Goal: Transaction & Acquisition: Purchase product/service

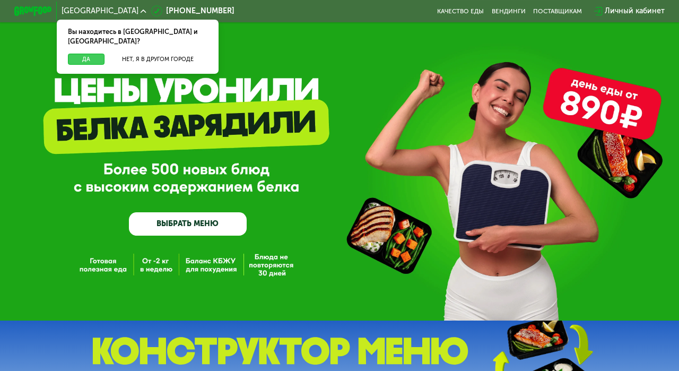
click at [87, 54] on button "Да" at bounding box center [86, 60] width 37 height 12
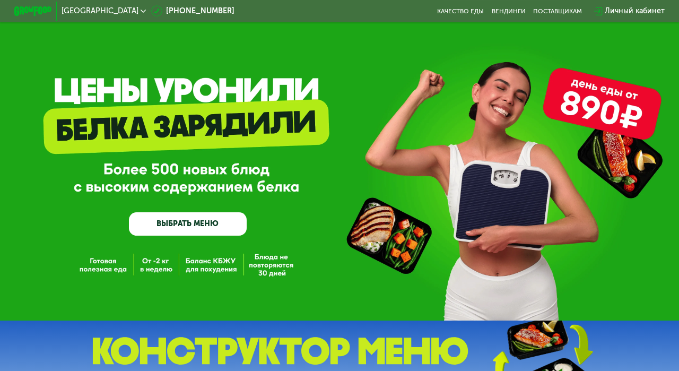
click at [193, 226] on link "ВЫБРАТЬ МЕНЮ" at bounding box center [187, 223] width 117 height 23
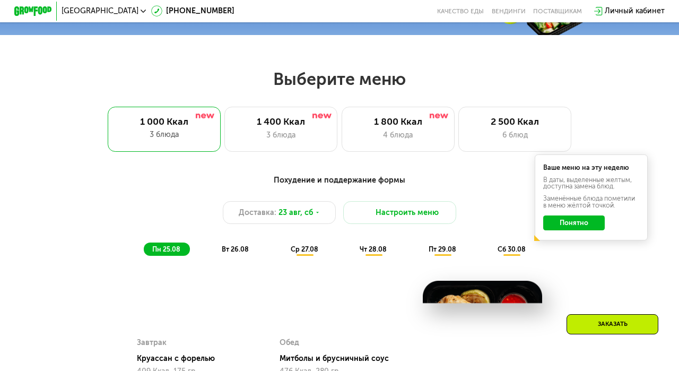
scroll to position [411, 0]
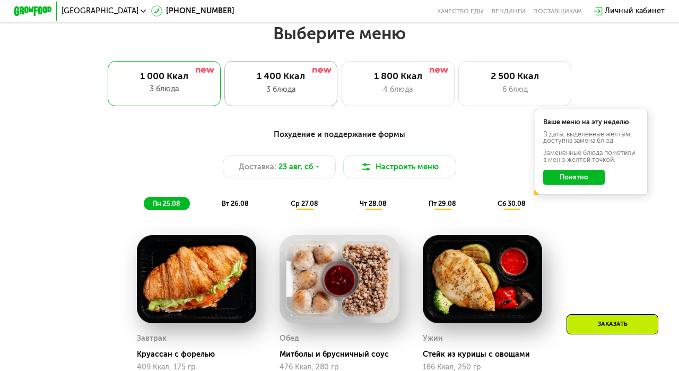
click at [276, 90] on div "3 блюда" at bounding box center [281, 89] width 93 height 11
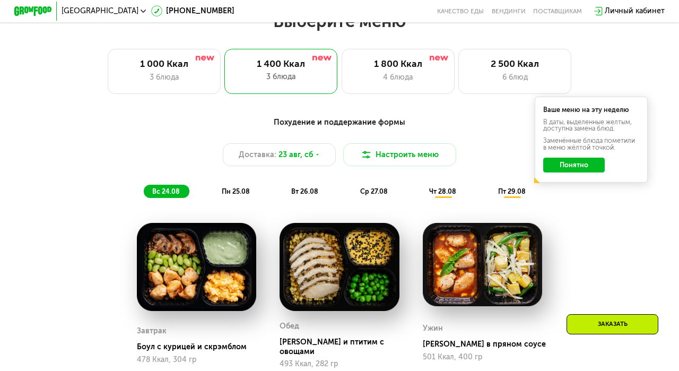
scroll to position [421, 0]
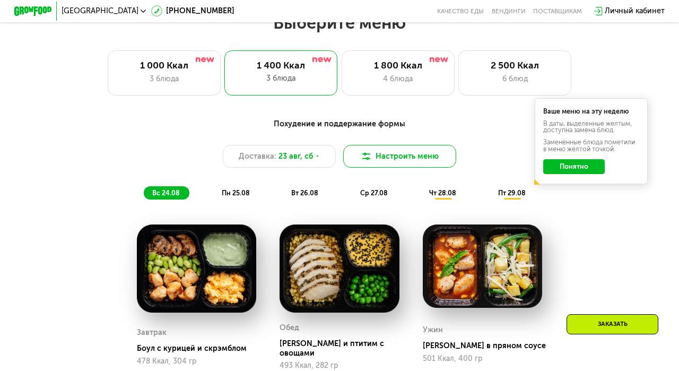
click at [401, 159] on button "Настроить меню" at bounding box center [399, 156] width 113 height 23
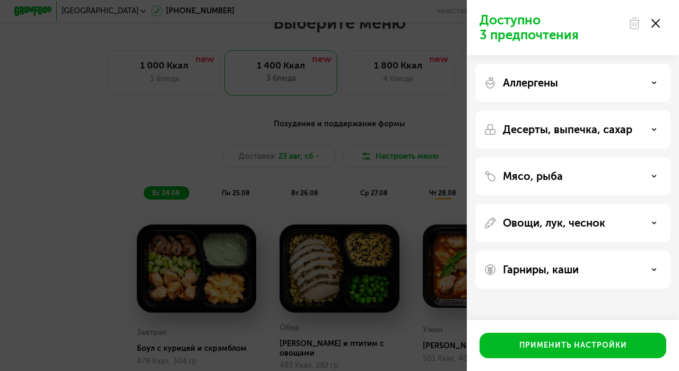
click at [658, 24] on icon at bounding box center [656, 23] width 8 height 8
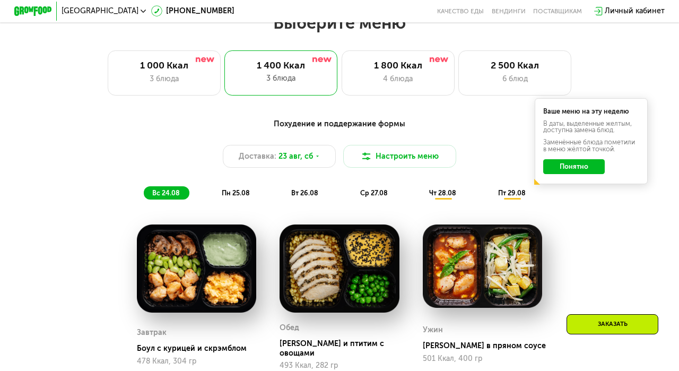
click at [577, 167] on button "Понятно" at bounding box center [574, 166] width 62 height 15
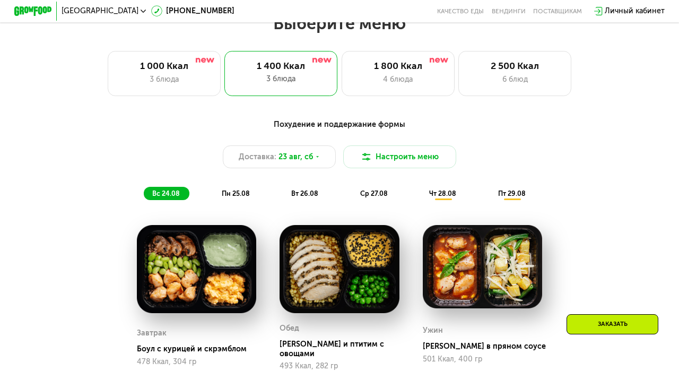
scroll to position [420, 0]
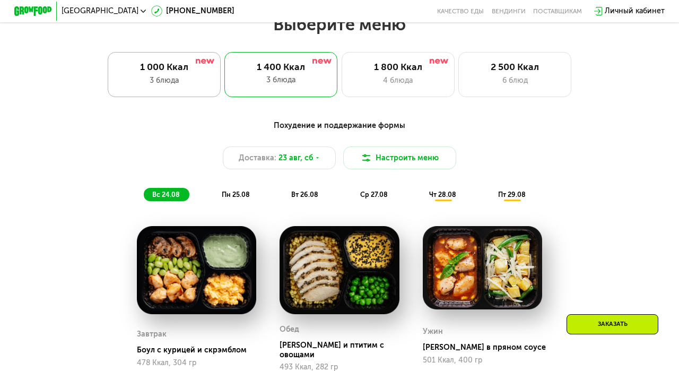
click at [178, 79] on div "3 блюда" at bounding box center [163, 80] width 93 height 11
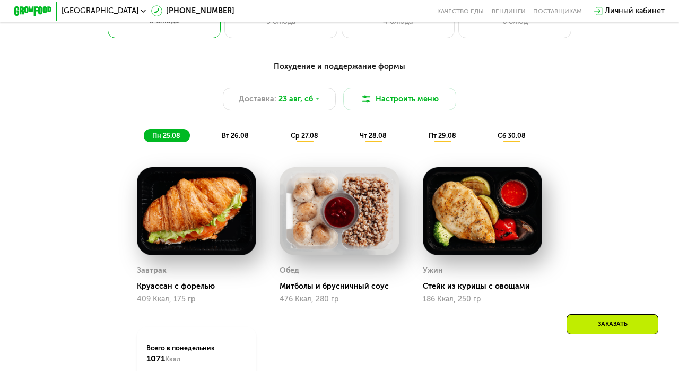
scroll to position [478, 0]
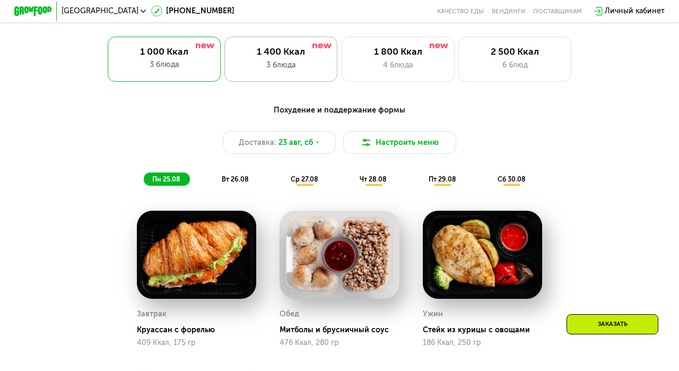
click at [283, 59] on div "3 блюда" at bounding box center [281, 64] width 93 height 11
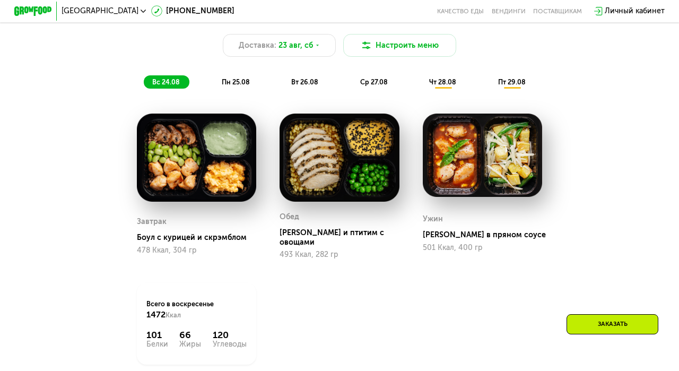
scroll to position [533, 0]
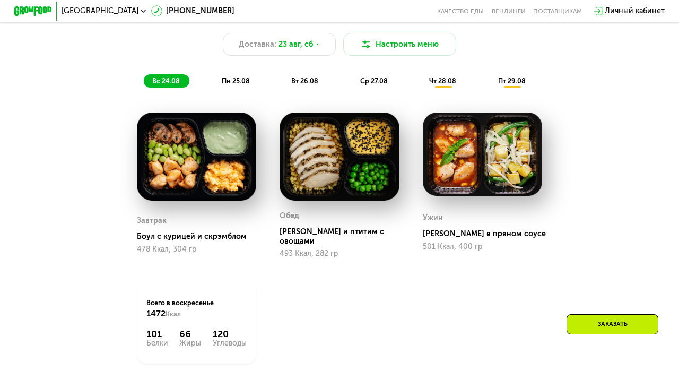
click at [237, 79] on span "пн 25.08" at bounding box center [236, 81] width 28 height 8
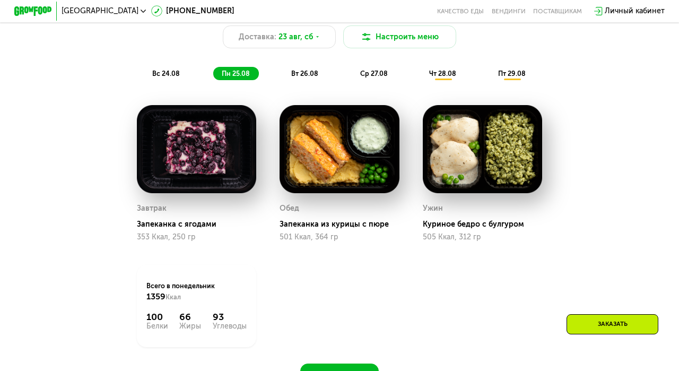
scroll to position [548, 0]
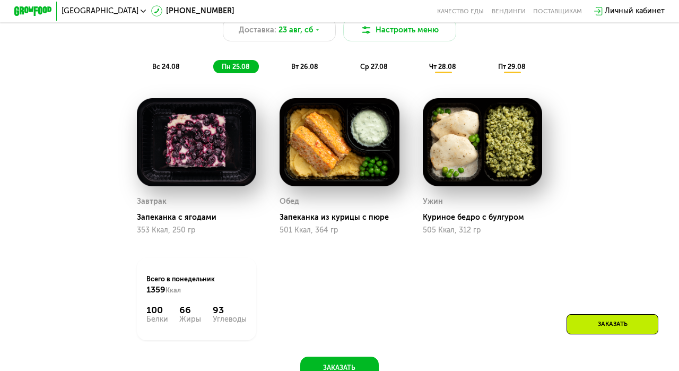
click at [312, 68] on span "вт 26.08" at bounding box center [304, 67] width 27 height 8
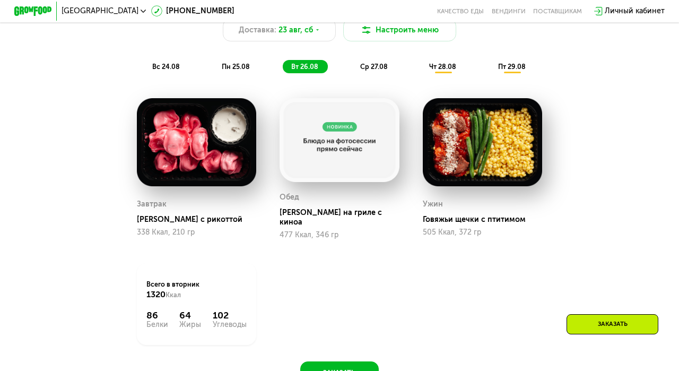
click at [0, 0] on div "Завтрак Тортеллини с рикоттой 338 Ккал, 210 гр Обед Курица на гриле с киноа 477…" at bounding box center [0, 0] width 0 height 0
click at [375, 64] on span "ср 27.08" at bounding box center [374, 67] width 28 height 8
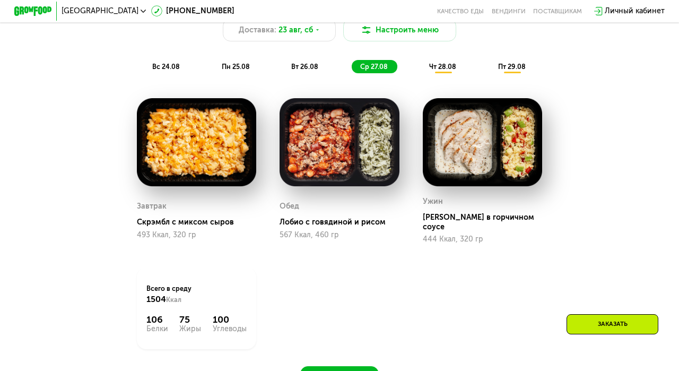
click at [437, 69] on span "чт 28.08" at bounding box center [442, 67] width 27 height 8
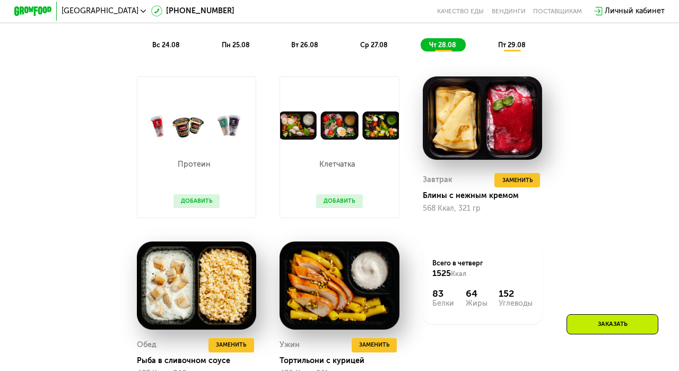
scroll to position [568, 0]
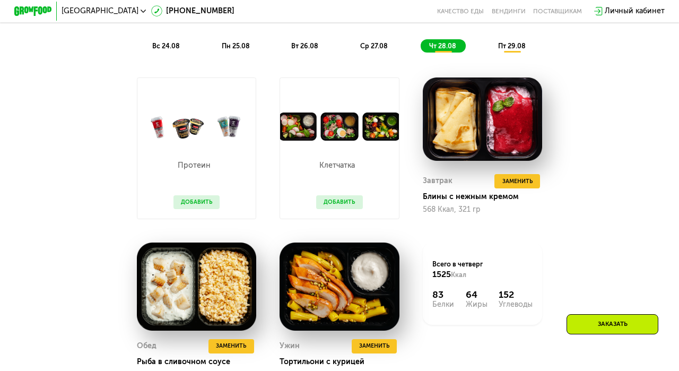
click at [164, 45] on span "вс 24.08" at bounding box center [166, 46] width 28 height 8
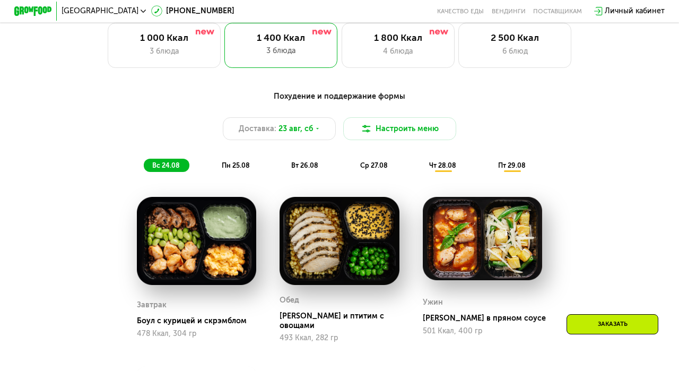
scroll to position [365, 0]
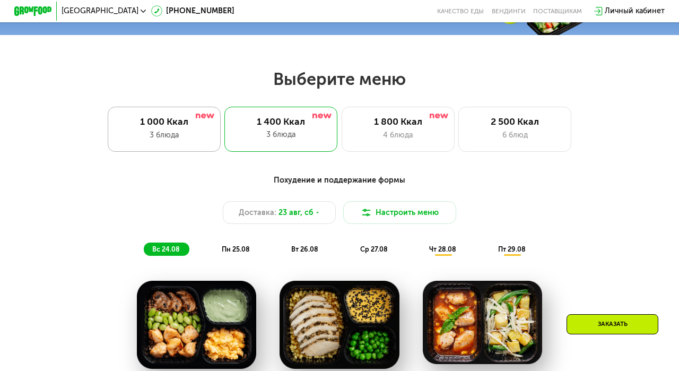
click at [165, 135] on div "3 блюда" at bounding box center [163, 134] width 93 height 11
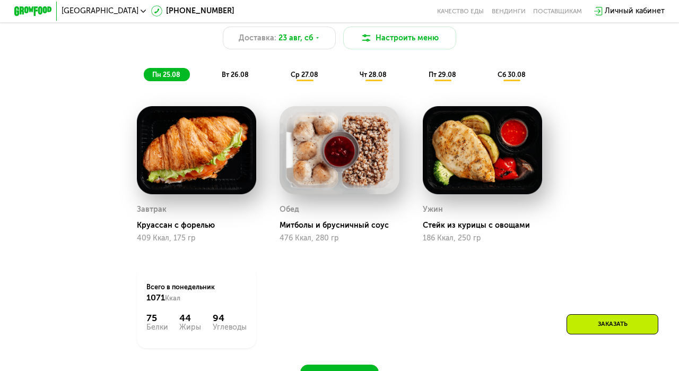
scroll to position [541, 0]
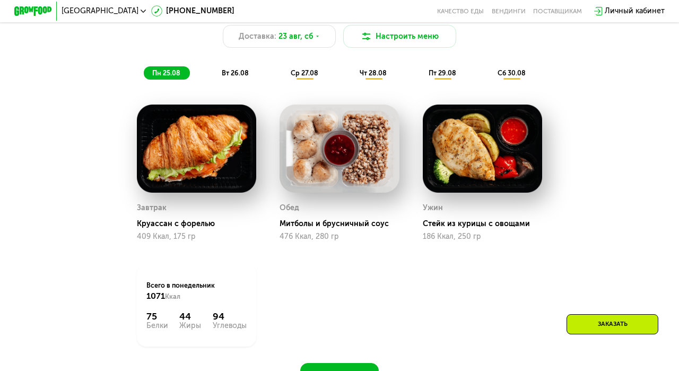
click at [238, 73] on span "вт 26.08" at bounding box center [235, 73] width 27 height 8
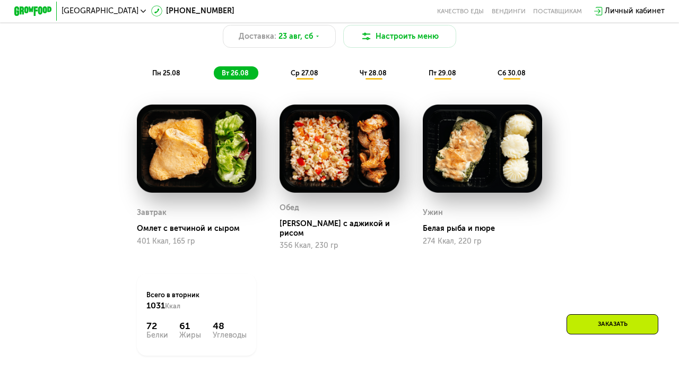
click at [308, 71] on span "ср 27.08" at bounding box center [305, 73] width 28 height 8
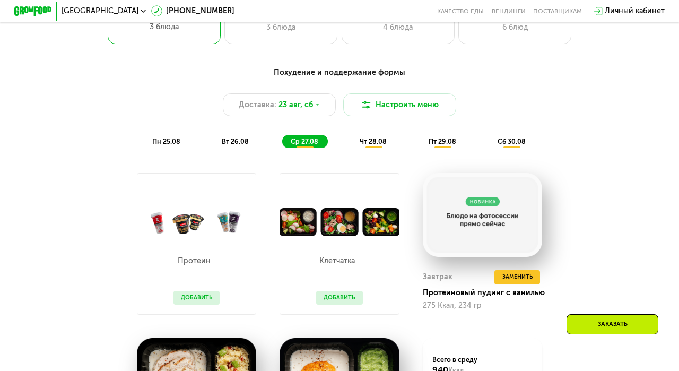
scroll to position [467, 0]
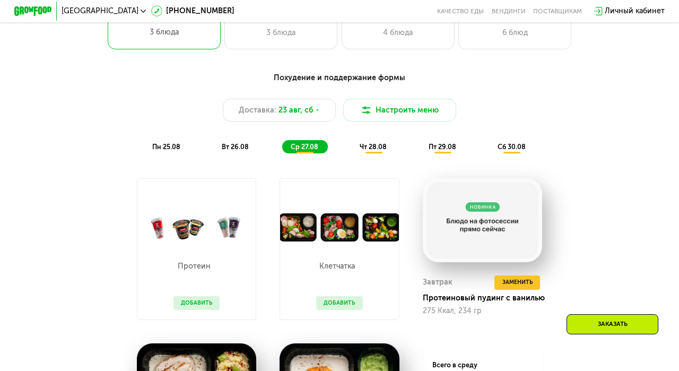
click at [372, 149] on span "чт 28.08" at bounding box center [373, 147] width 27 height 8
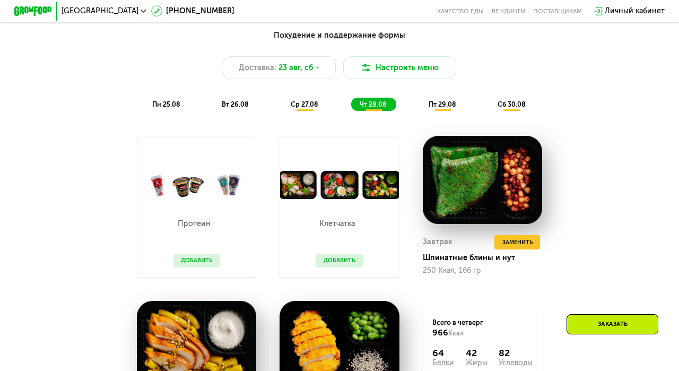
scroll to position [496, 0]
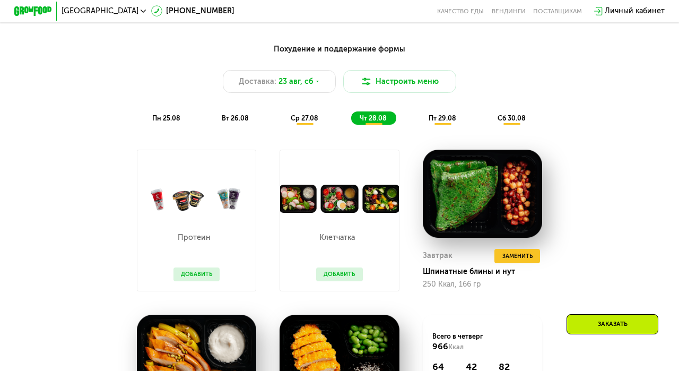
click at [444, 119] on span "пт 29.08" at bounding box center [443, 118] width 28 height 8
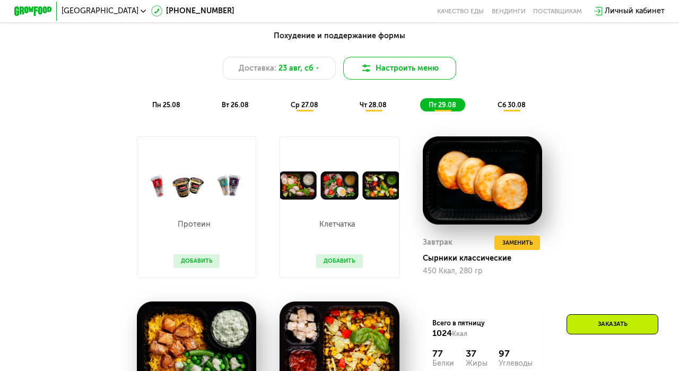
scroll to position [510, 0]
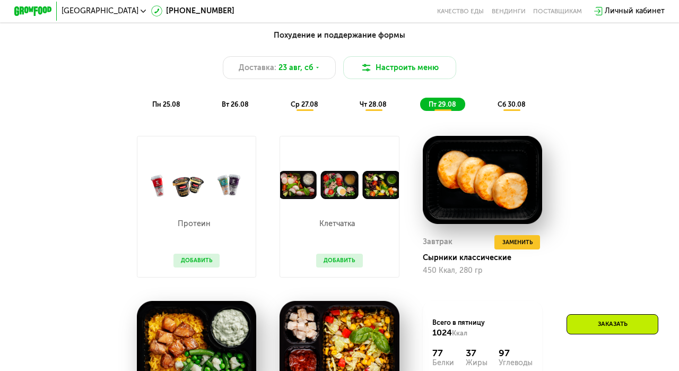
click at [507, 107] on span "сб 30.08" at bounding box center [512, 104] width 28 height 8
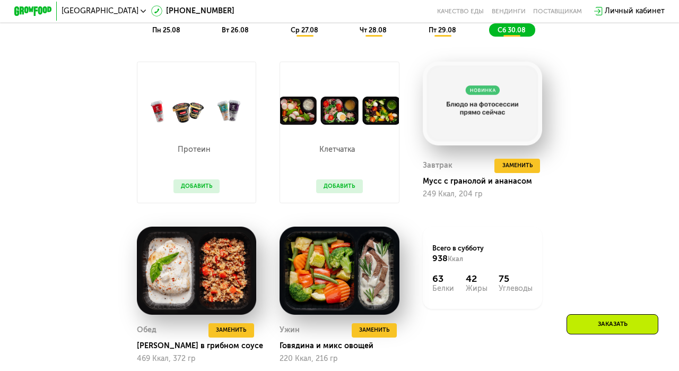
scroll to position [561, 0]
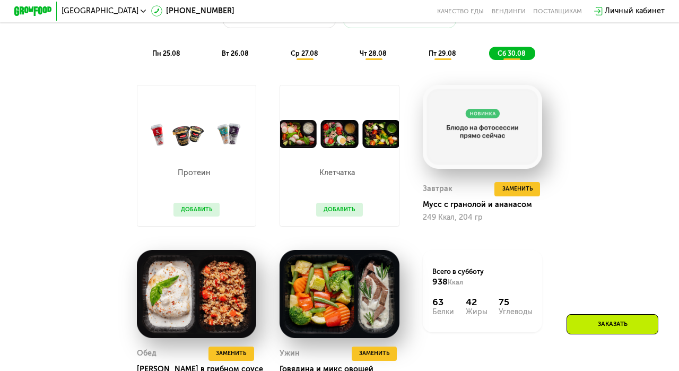
click at [161, 51] on span "пн 25.08" at bounding box center [166, 53] width 28 height 8
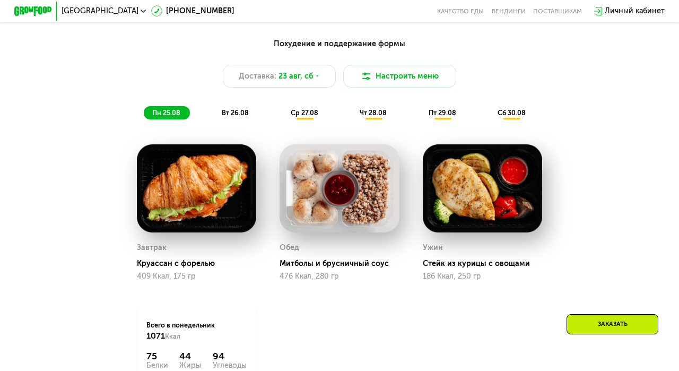
scroll to position [391, 0]
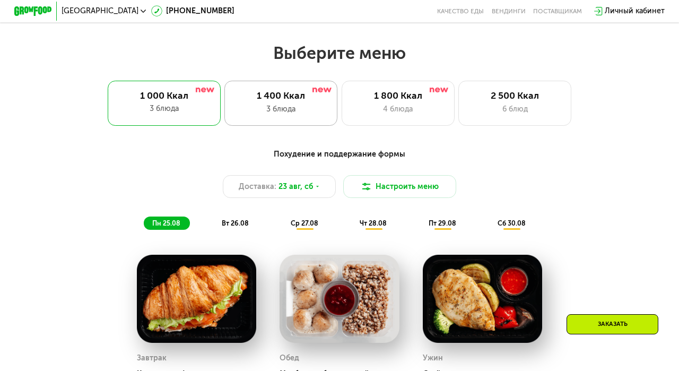
click at [281, 105] on div "3 блюда" at bounding box center [281, 108] width 93 height 11
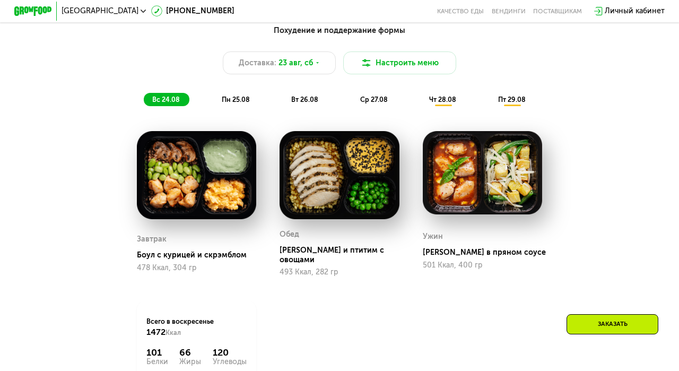
scroll to position [513, 0]
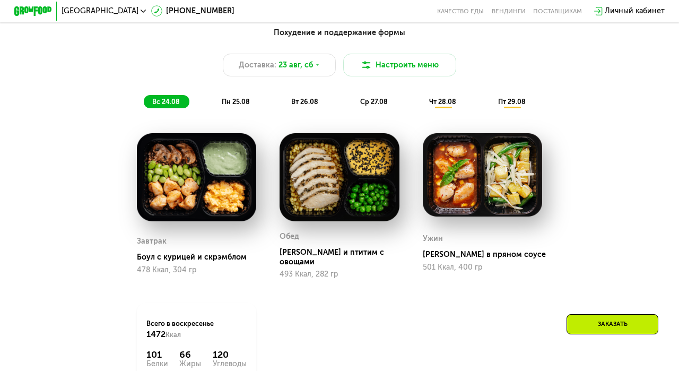
click at [237, 103] on span "пн 25.08" at bounding box center [236, 102] width 28 height 8
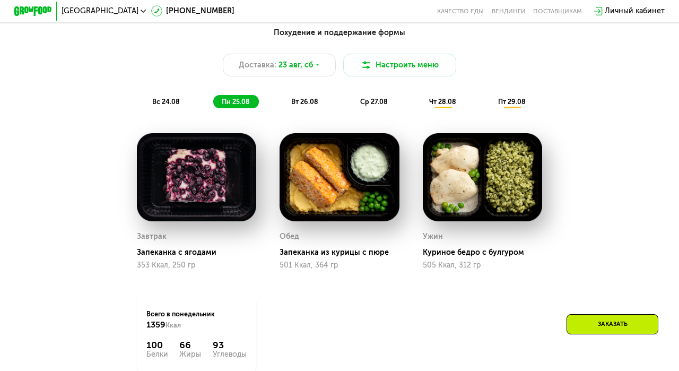
click at [299, 98] on span "вт 26.08" at bounding box center [304, 102] width 27 height 8
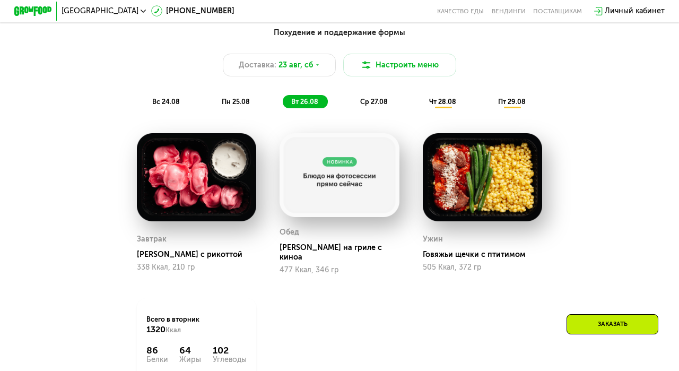
click at [376, 100] on span "ср 27.08" at bounding box center [374, 102] width 28 height 8
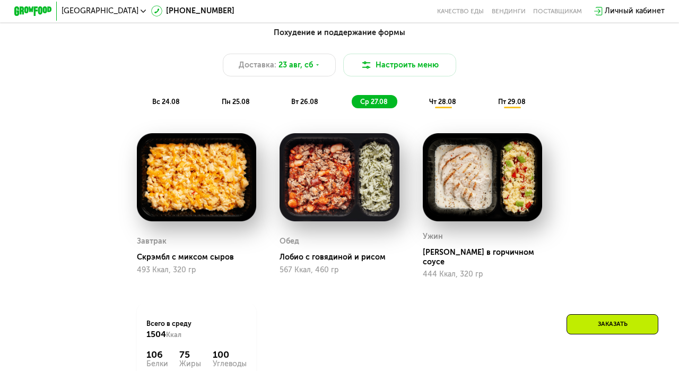
click at [433, 103] on span "чт 28.08" at bounding box center [442, 102] width 27 height 8
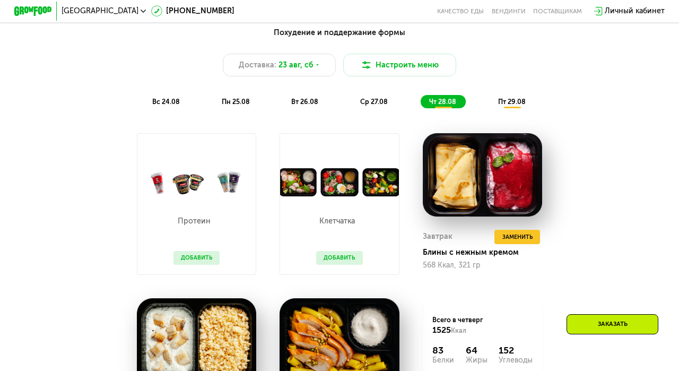
click at [510, 106] on div "пт 29.08" at bounding box center [513, 101] width 46 height 13
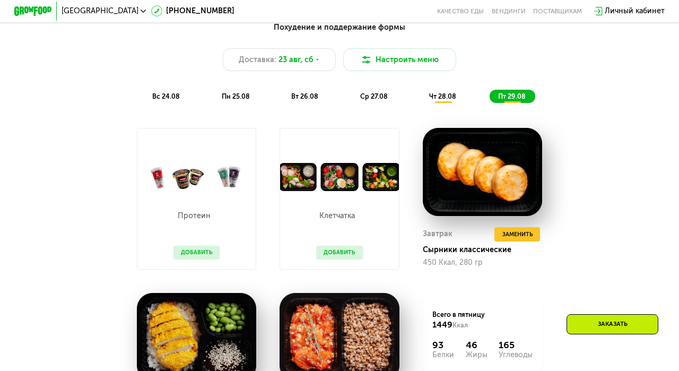
scroll to position [520, 0]
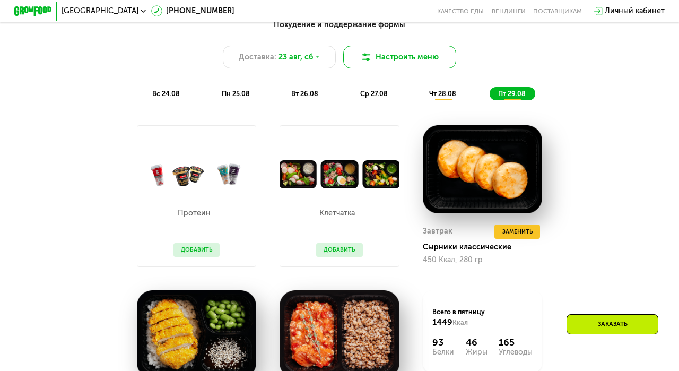
click at [426, 61] on button "Настроить меню" at bounding box center [399, 57] width 113 height 23
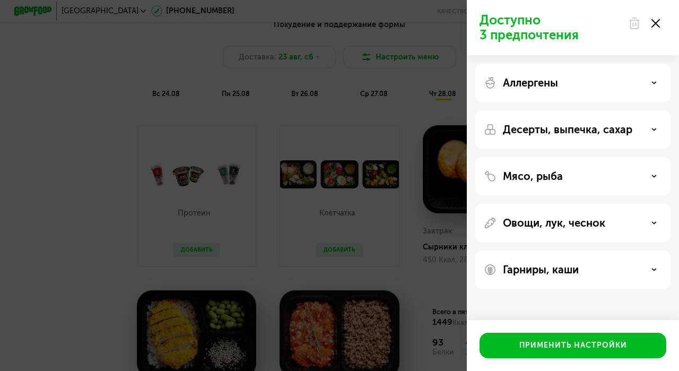
click at [570, 80] on div "Аллергены" at bounding box center [573, 82] width 178 height 13
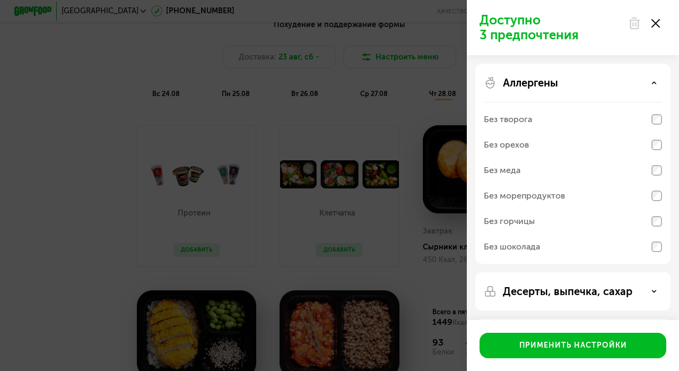
click at [570, 80] on div "Аллергены" at bounding box center [573, 82] width 178 height 13
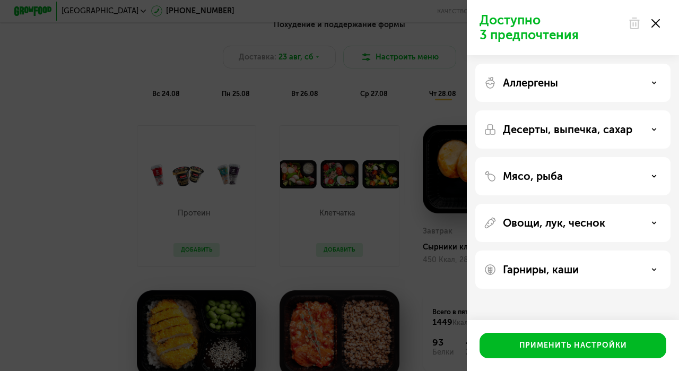
click at [565, 128] on p "Десерты, выпечка, сахар" at bounding box center [567, 129] width 129 height 13
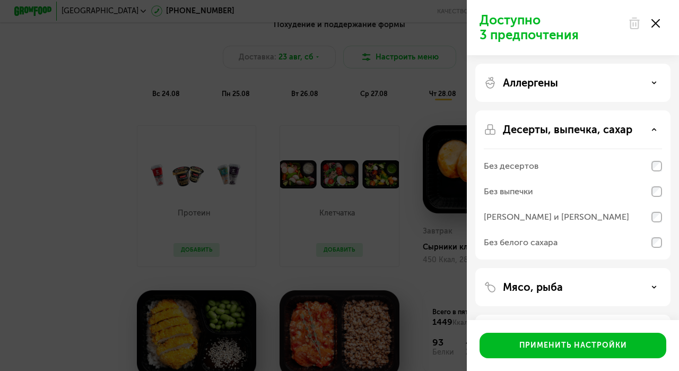
click at [565, 128] on p "Десерты, выпечка, сахар" at bounding box center [567, 129] width 129 height 13
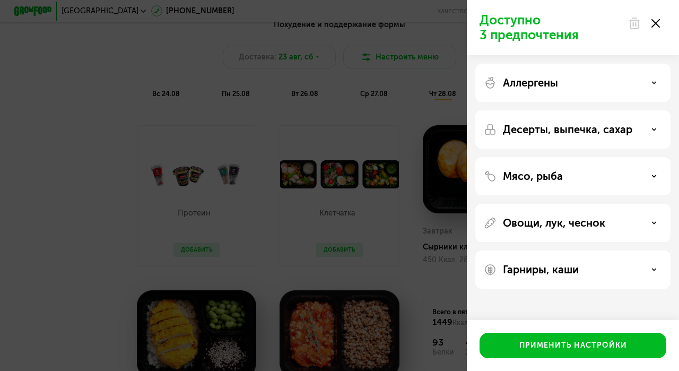
click at [563, 204] on div "Мясо, рыба" at bounding box center [572, 223] width 195 height 38
click at [567, 177] on div "Мясо, рыба" at bounding box center [573, 176] width 178 height 13
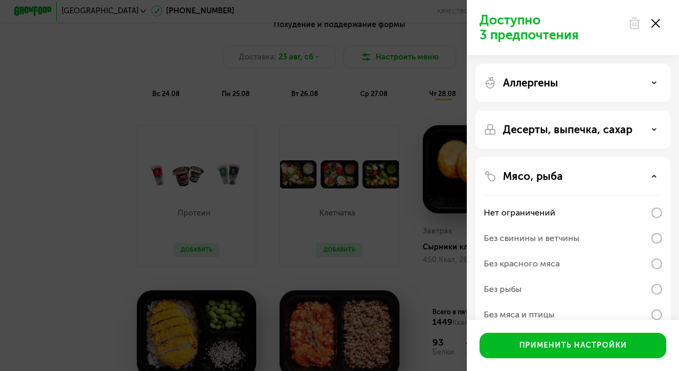
click at [567, 177] on div "Мясо, рыба" at bounding box center [573, 176] width 178 height 13
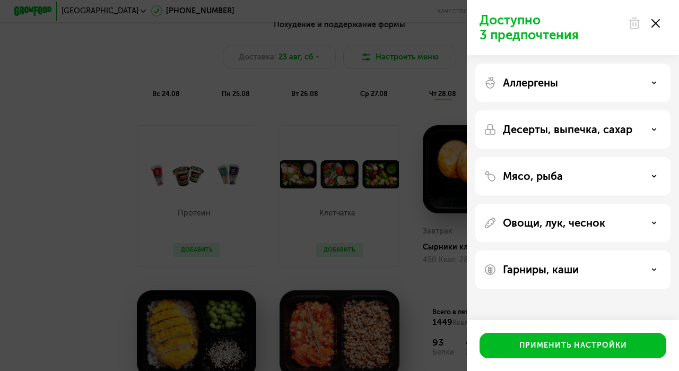
click at [656, 24] on use at bounding box center [656, 23] width 8 height 8
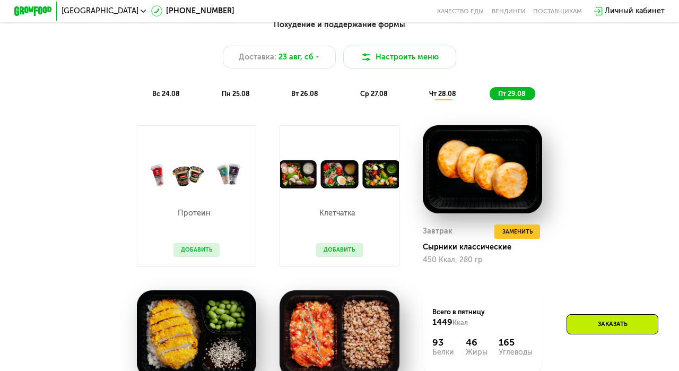
scroll to position [517, 0]
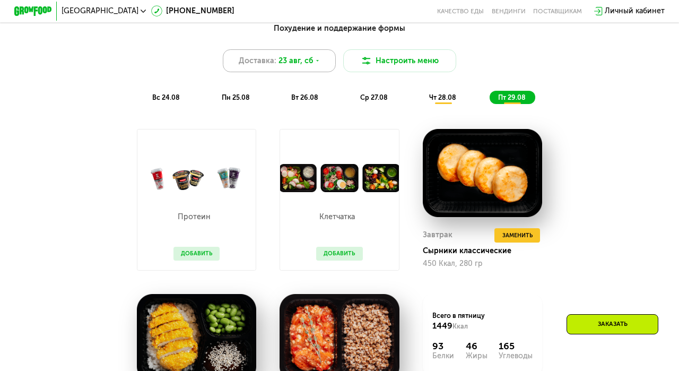
click at [286, 60] on span "23 авг, сб" at bounding box center [296, 60] width 34 height 11
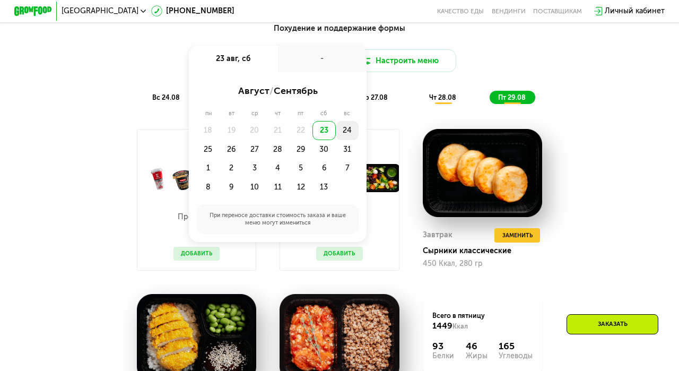
click at [220, 140] on div "24" at bounding box center [208, 149] width 23 height 19
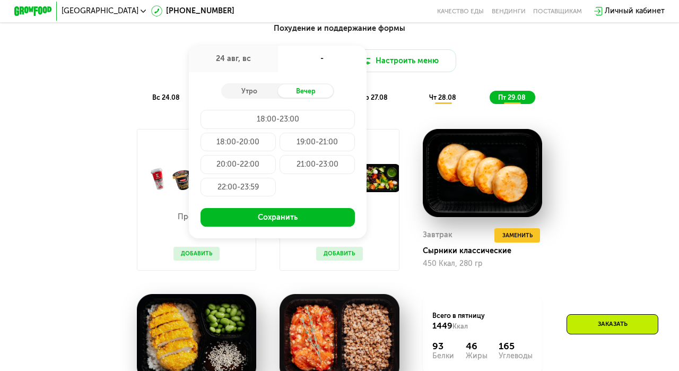
click at [276, 133] on div "18:00-23:00" at bounding box center [238, 142] width 75 height 19
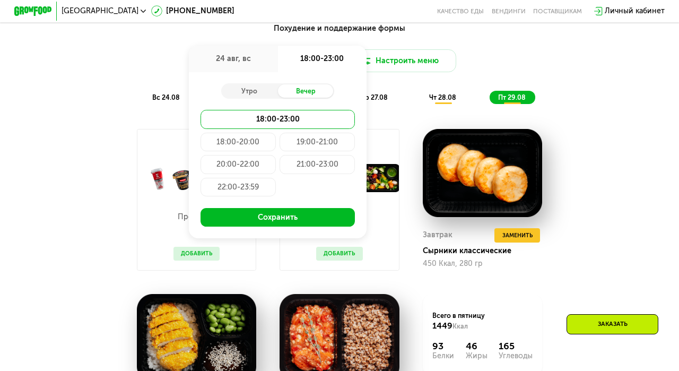
click at [276, 155] on div "19:00-21:00" at bounding box center [238, 164] width 75 height 19
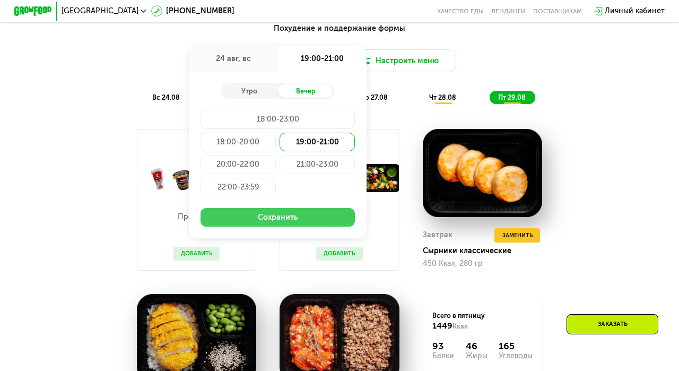
click at [307, 218] on button "Сохранить" at bounding box center [278, 217] width 155 height 19
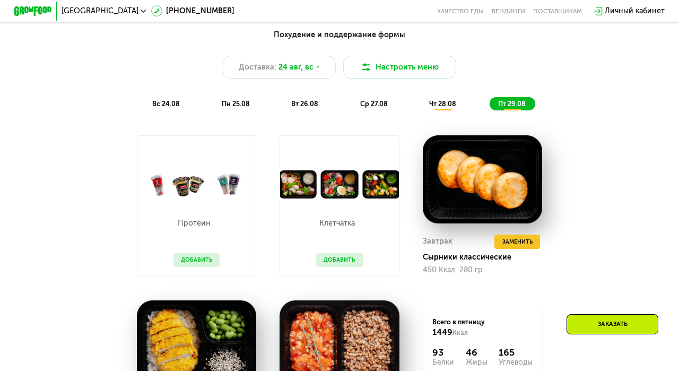
scroll to position [515, 0]
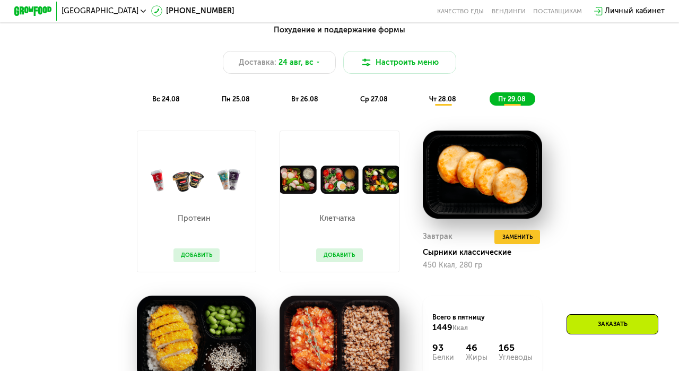
click at [213, 92] on div "вс 24.08" at bounding box center [236, 98] width 46 height 13
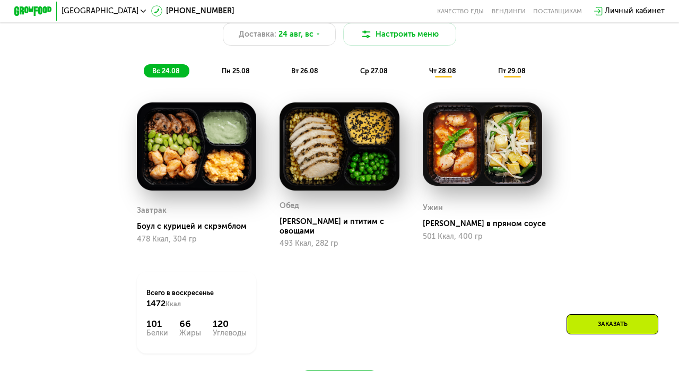
scroll to position [524, 0]
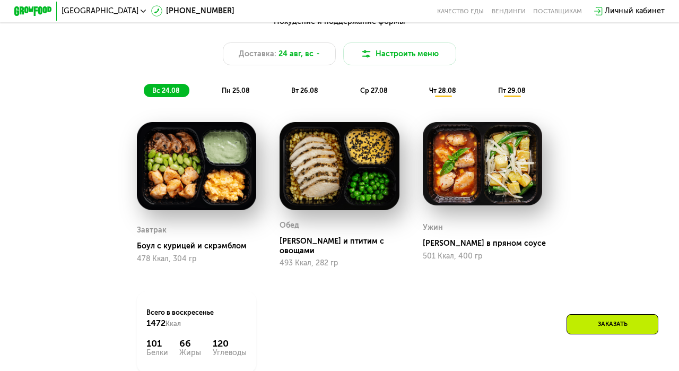
click at [242, 91] on span "пн 25.08" at bounding box center [236, 90] width 28 height 8
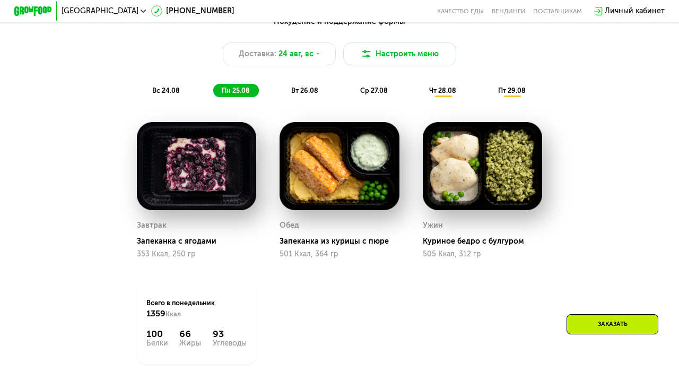
click at [295, 89] on span "вт 26.08" at bounding box center [304, 90] width 27 height 8
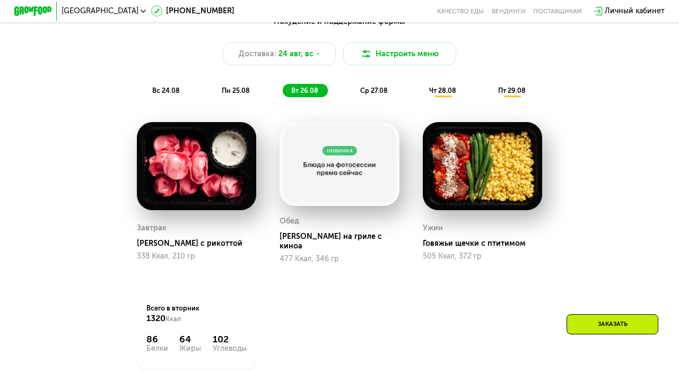
click at [421, 85] on div "ср 27.08" at bounding box center [443, 90] width 45 height 13
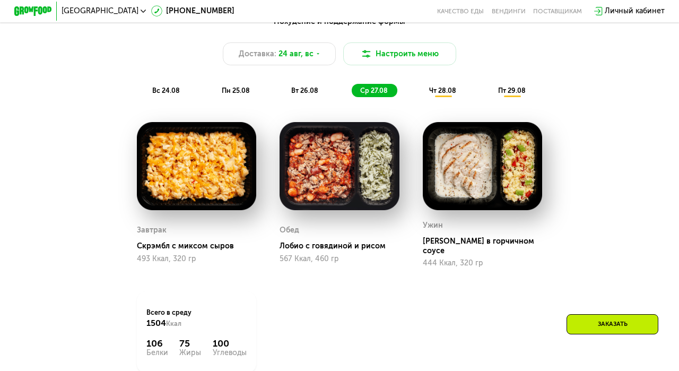
click at [450, 89] on span "чт 28.08" at bounding box center [442, 90] width 27 height 8
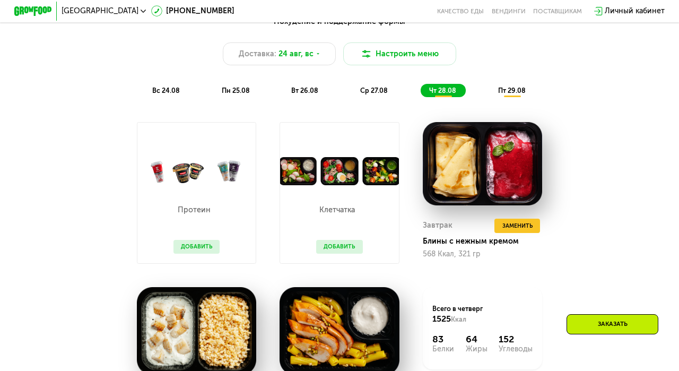
click at [525, 90] on span "пт 29.08" at bounding box center [512, 90] width 28 height 8
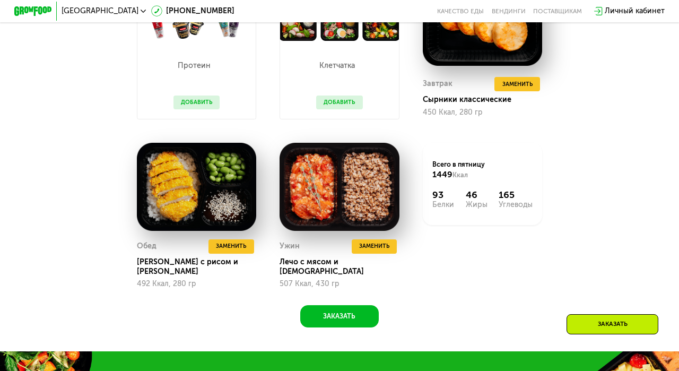
scroll to position [716, 0]
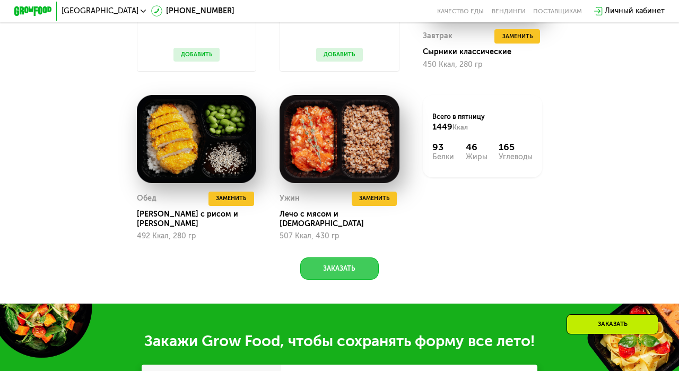
click at [350, 258] on button "Заказать" at bounding box center [339, 268] width 79 height 23
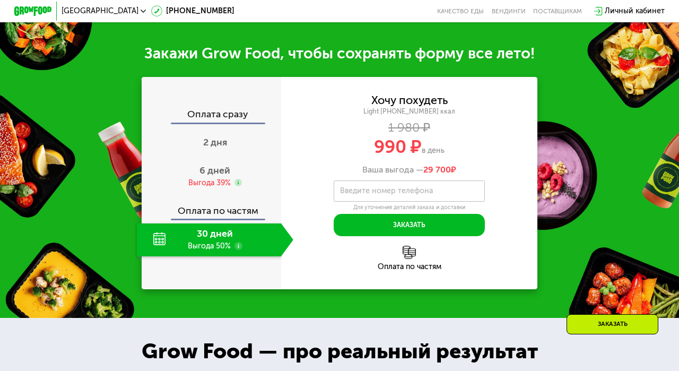
scroll to position [1009, 0]
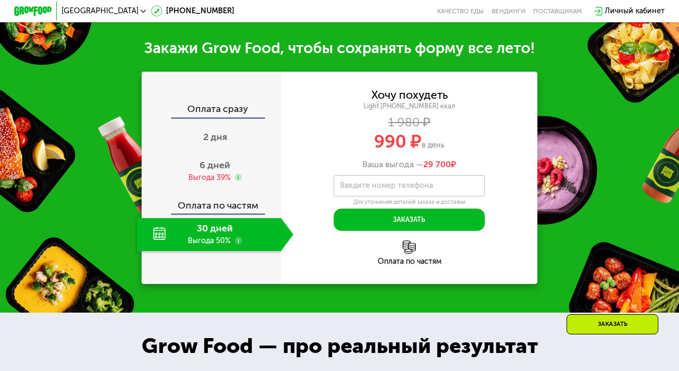
click at [223, 105] on div "Оплата сразу" at bounding box center [211, 111] width 138 height 12
click at [236, 105] on div "Оплата сразу" at bounding box center [211, 111] width 138 height 12
click at [232, 105] on div "Оплата сразу" at bounding box center [211, 111] width 138 height 12
click at [374, 183] on label "Введите номер телефона" at bounding box center [386, 185] width 93 height 5
click at [374, 175] on input "Введите номер телефона" at bounding box center [409, 185] width 151 height 21
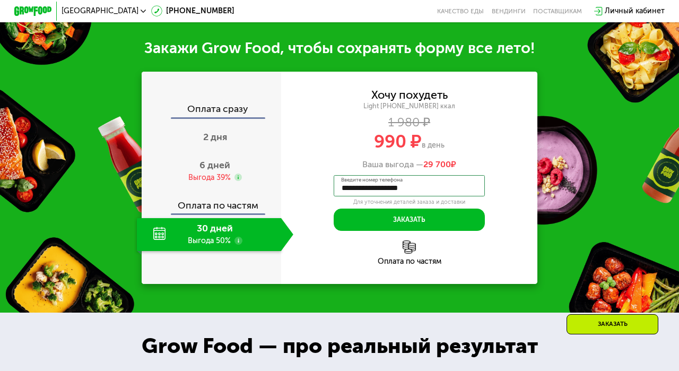
type input "**********"
click at [410, 240] on img at bounding box center [409, 246] width 13 height 13
click at [210, 105] on div "Оплата сразу" at bounding box center [211, 111] width 138 height 12
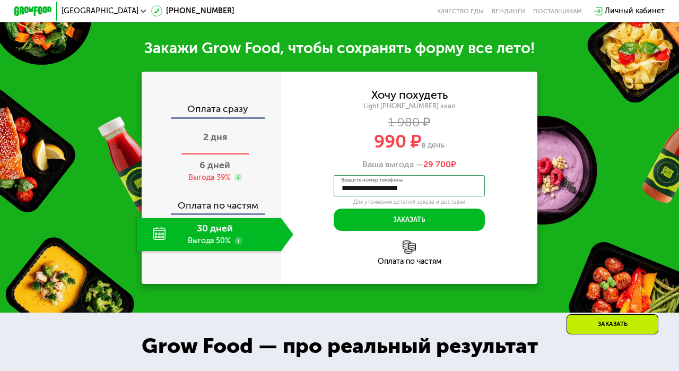
click at [211, 131] on span "2 дня" at bounding box center [215, 137] width 24 height 12
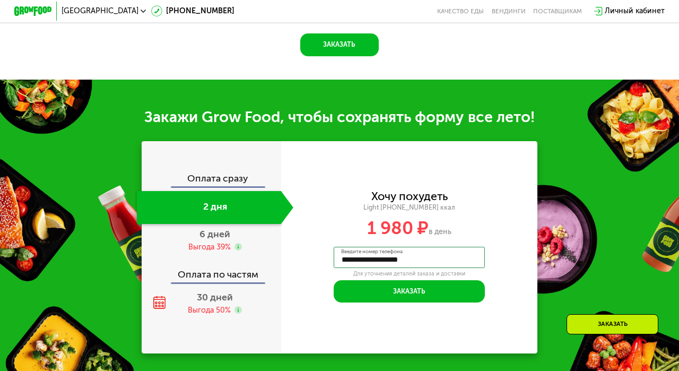
scroll to position [874, 0]
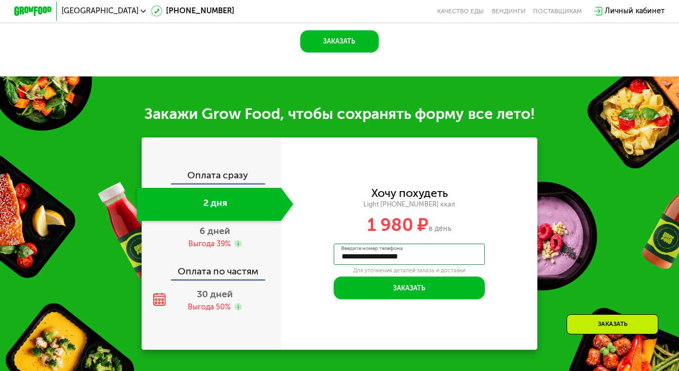
click at [238, 173] on div "Оплата сразу" at bounding box center [211, 177] width 138 height 12
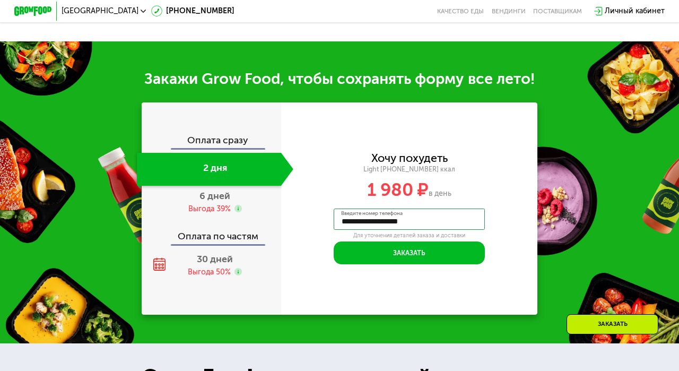
scroll to position [910, 0]
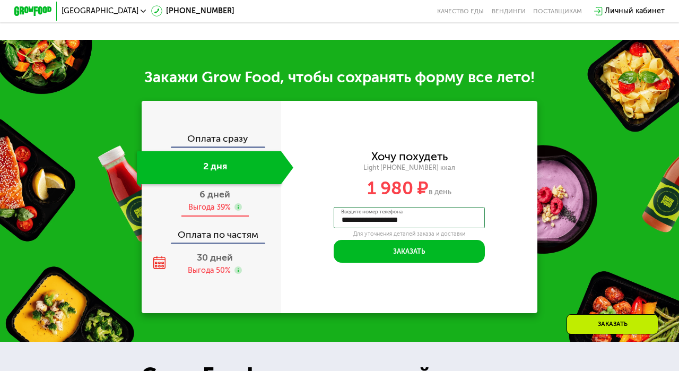
click at [226, 197] on span "6 дней" at bounding box center [214, 194] width 31 height 12
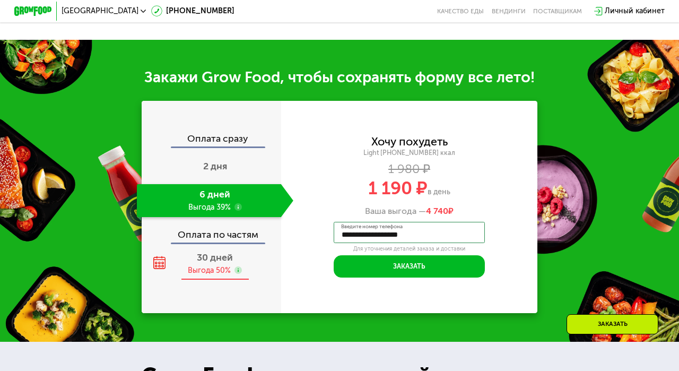
click at [220, 261] on span "30 дней" at bounding box center [215, 257] width 36 height 12
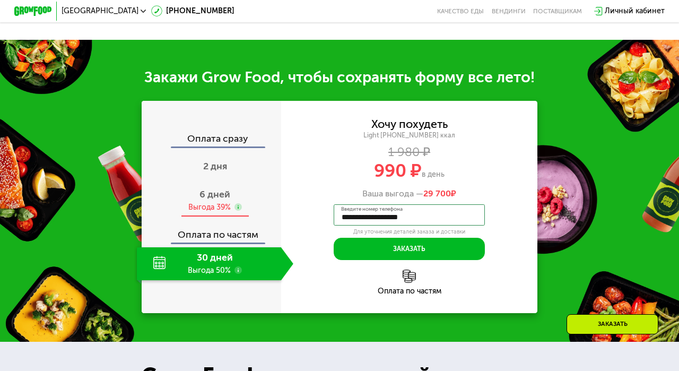
click at [216, 193] on span "6 дней" at bounding box center [214, 194] width 31 height 12
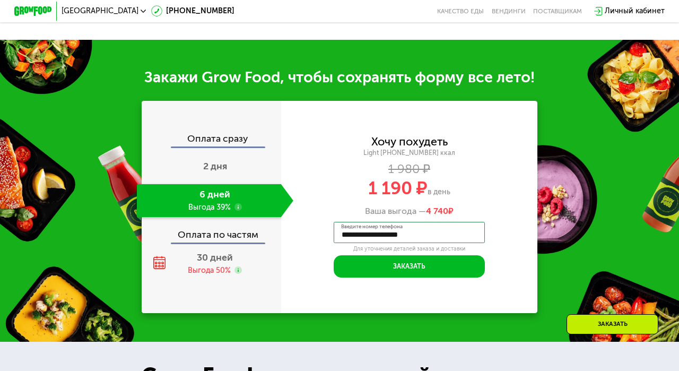
click at [239, 207] on use at bounding box center [238, 206] width 7 height 7
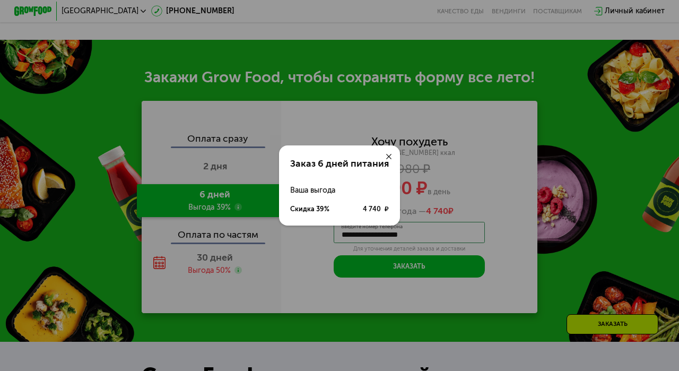
click at [239, 207] on div "Заказ 6 дней питания Ваша выгода Скидка 39% 4 740 ₽" at bounding box center [339, 185] width 679 height 371
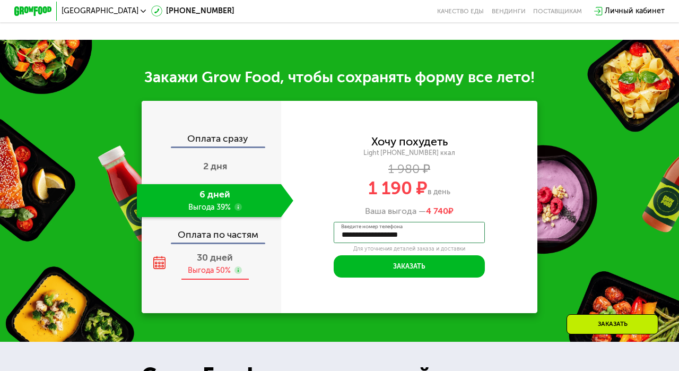
click at [238, 268] on use at bounding box center [238, 269] width 7 height 7
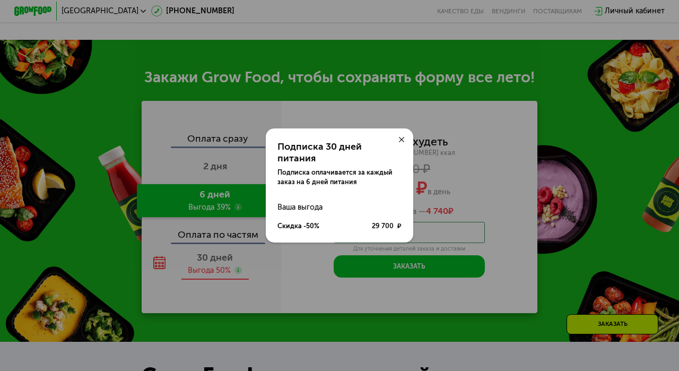
click at [238, 268] on div "Подписка 30 дней питания Подписка оплачивается за каждый заказ на 6 дней питани…" at bounding box center [339, 185] width 679 height 371
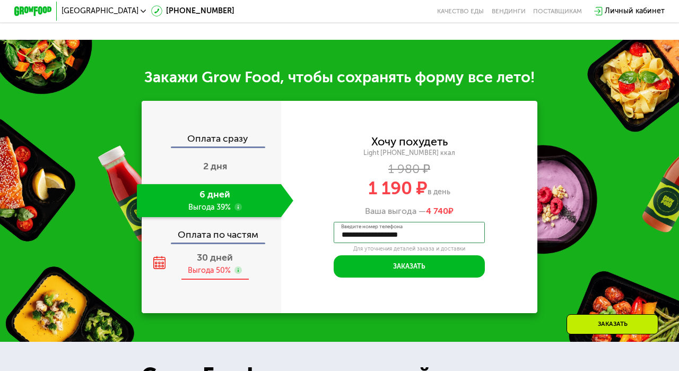
click at [218, 262] on span "30 дней" at bounding box center [215, 257] width 36 height 12
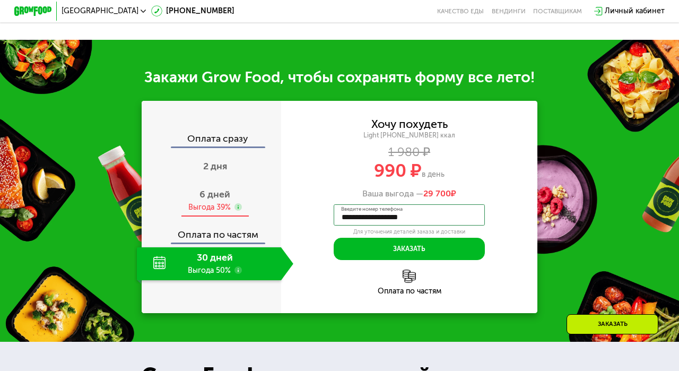
click at [217, 189] on span "6 дней" at bounding box center [214, 194] width 31 height 12
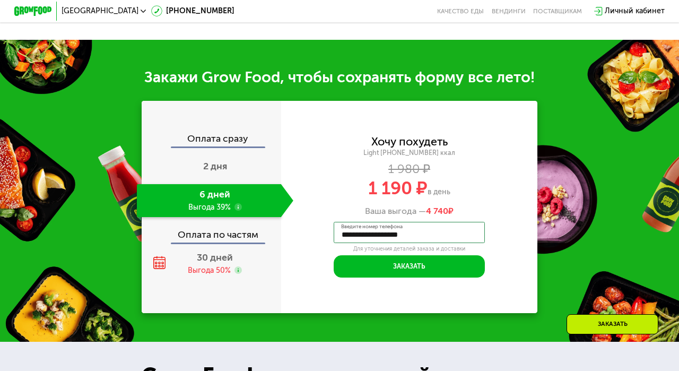
click at [240, 206] on use at bounding box center [238, 206] width 7 height 7
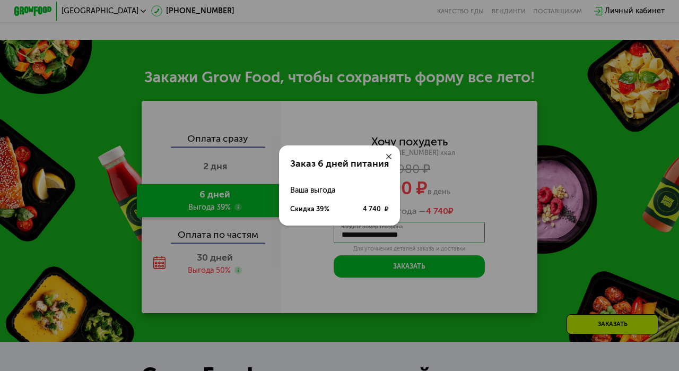
click at [240, 206] on div "Заказ 6 дней питания Ваша выгода Скидка 39% 4 740 ₽" at bounding box center [339, 185] width 679 height 371
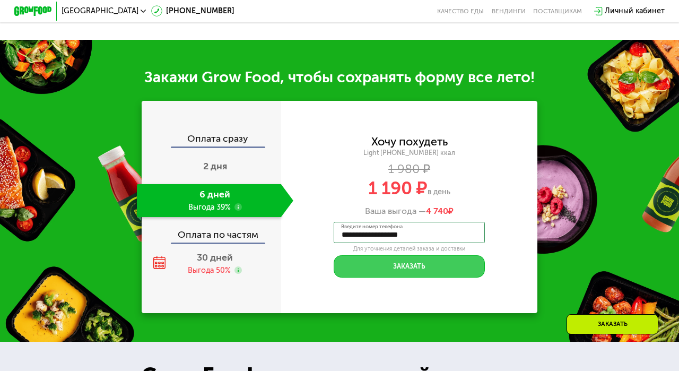
click at [402, 273] on button "Заказать" at bounding box center [409, 266] width 151 height 23
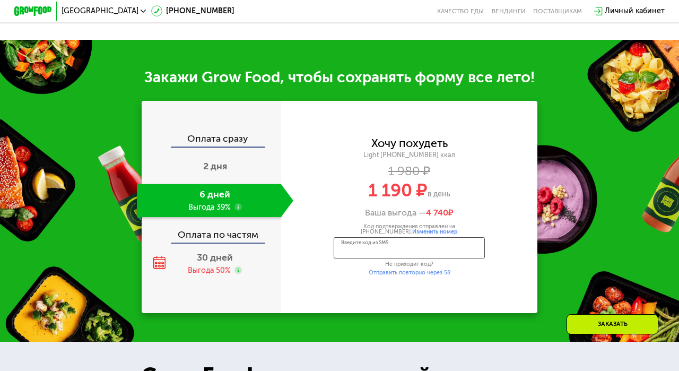
click at [411, 246] on input "Введите код из SMS" at bounding box center [409, 247] width 151 height 21
type input "****"
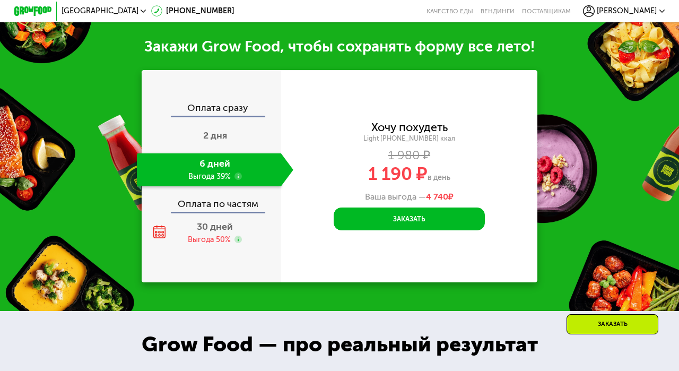
scroll to position [953, 0]
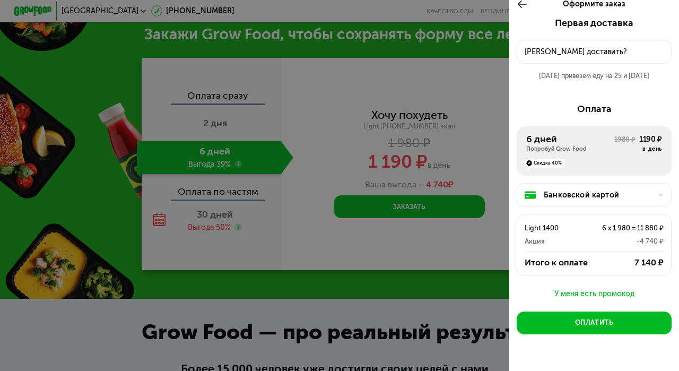
scroll to position [11, 0]
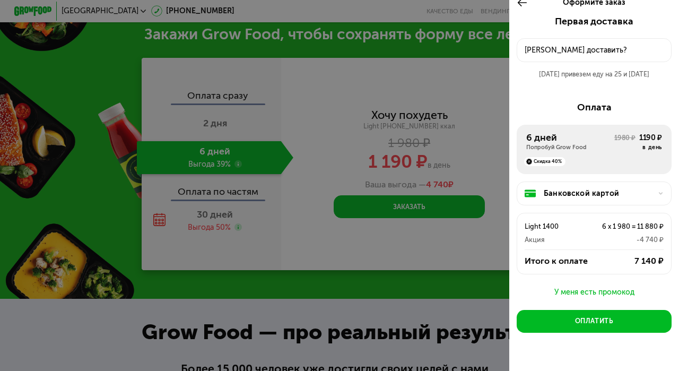
click at [572, 47] on div "Куда доставить?" at bounding box center [594, 50] width 138 height 11
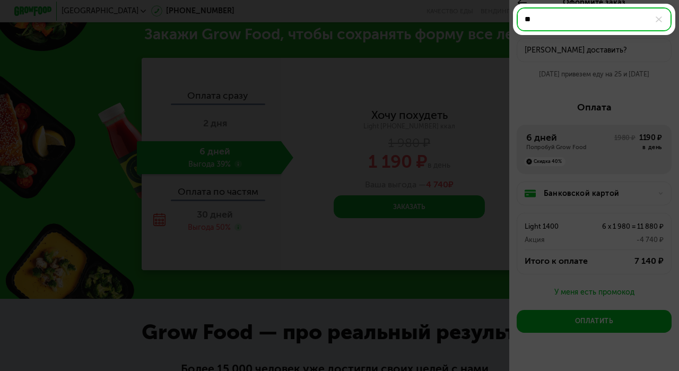
type input "*"
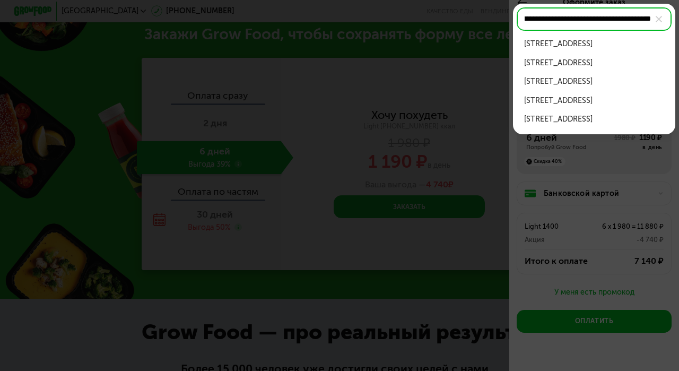
scroll to position [0, 31]
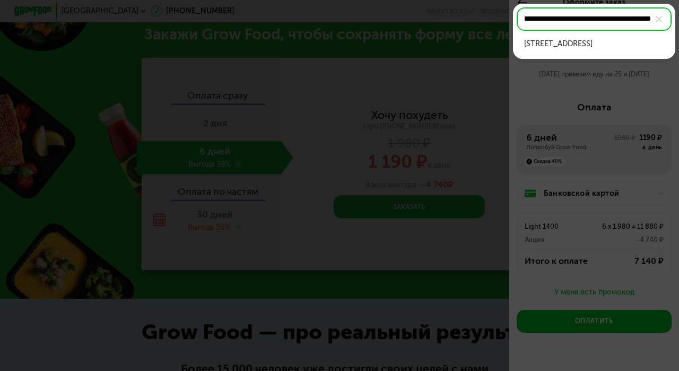
click at [613, 44] on div "ул Нижняя Первомайская, д 64, кв 15" at bounding box center [594, 43] width 140 height 11
type input "**********"
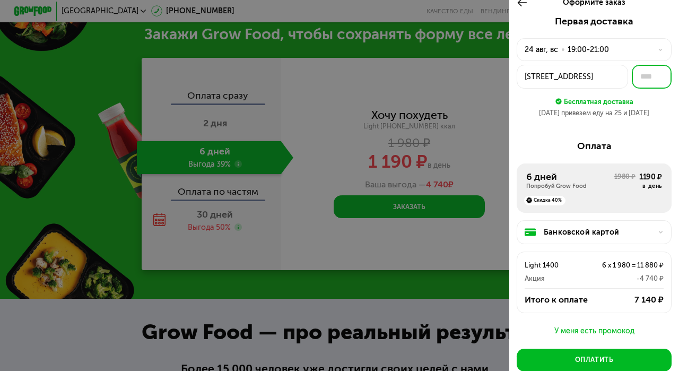
click at [650, 76] on input "text" at bounding box center [652, 77] width 40 height 24
type input "**"
click at [631, 126] on div "Первая доставка 24 авг, вс • 19:00-21:00 ул Нижняя Первомайская, 64 ** Бесплатн…" at bounding box center [594, 221] width 170 height 410
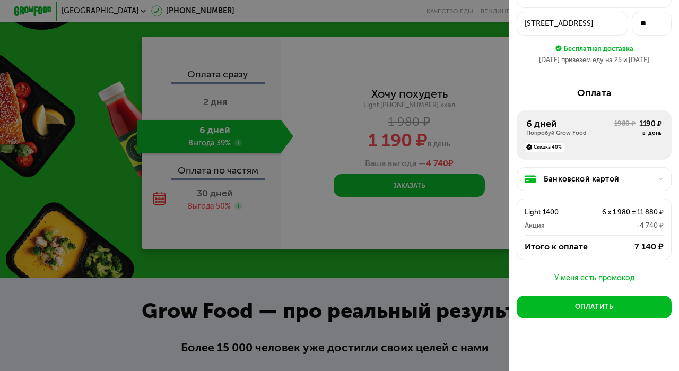
scroll to position [989, 0]
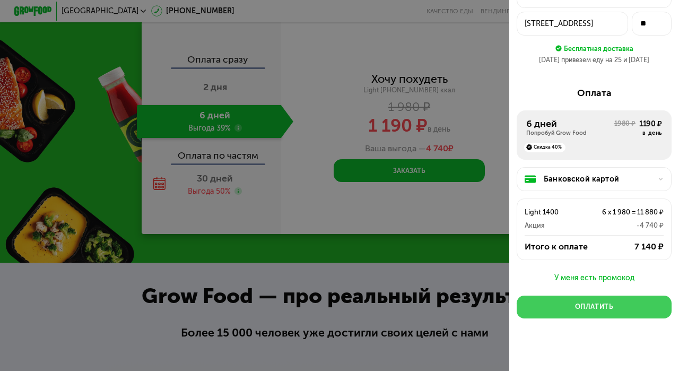
click at [606, 308] on div "Оплатить" at bounding box center [594, 307] width 38 height 10
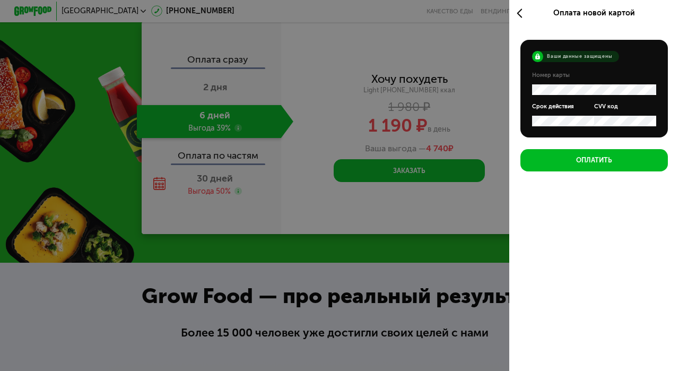
scroll to position [0, 0]
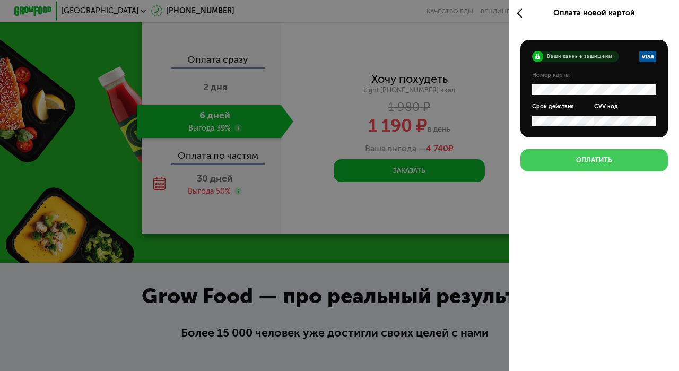
click at [561, 155] on button "Оплатить" at bounding box center [593, 160] width 147 height 23
click at [624, 168] on button "Оплатить" at bounding box center [593, 160] width 147 height 23
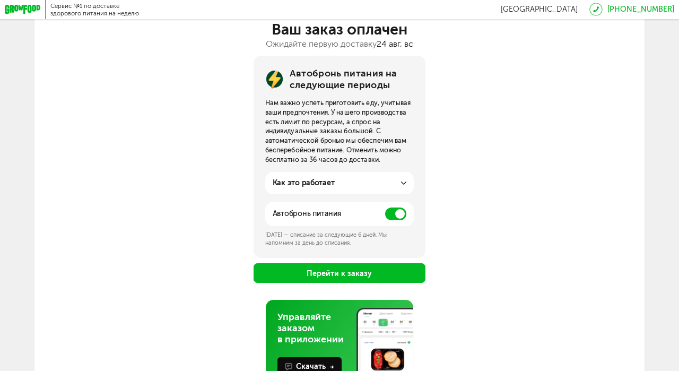
scroll to position [75, 0]
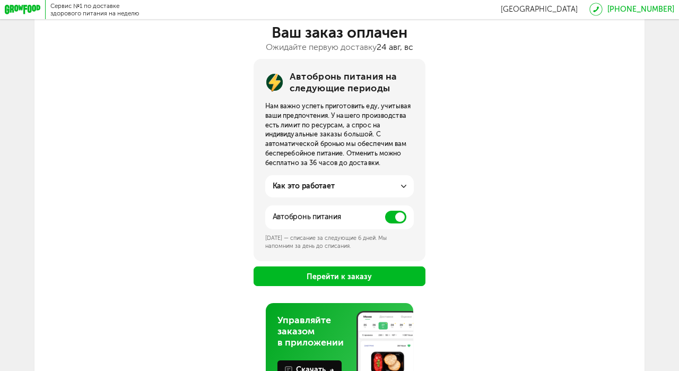
click at [392, 222] on span at bounding box center [395, 217] width 21 height 13
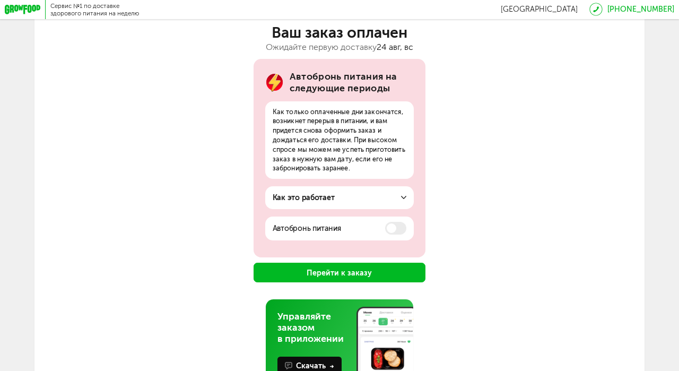
scroll to position [82, 0]
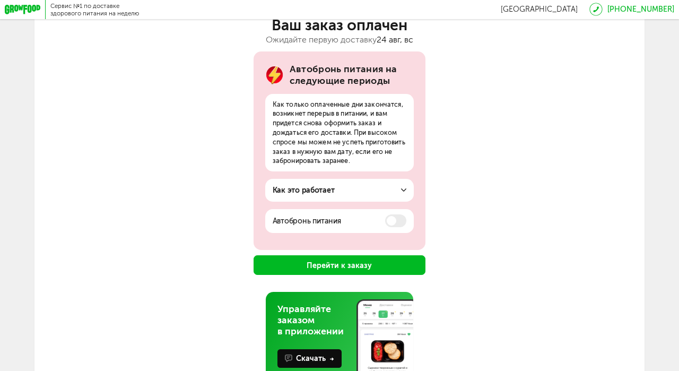
click at [392, 185] on div "Как это работает" at bounding box center [340, 190] width 134 height 11
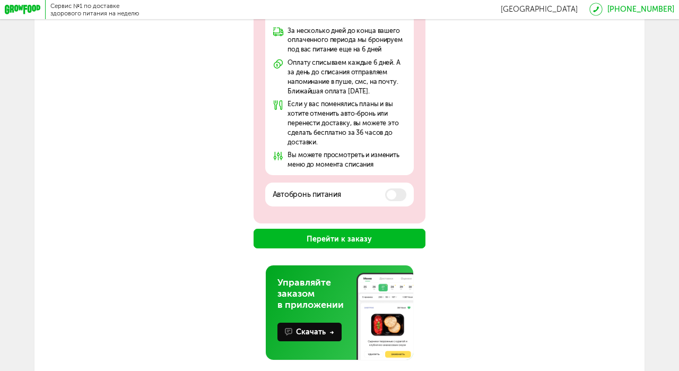
scroll to position [274, 0]
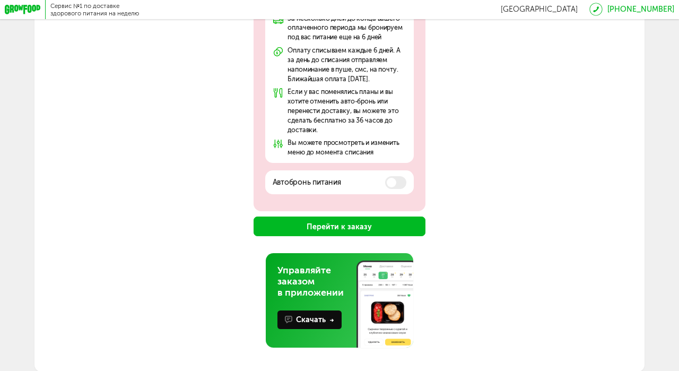
click at [372, 225] on button "Перейти к заказу" at bounding box center [340, 226] width 172 height 20
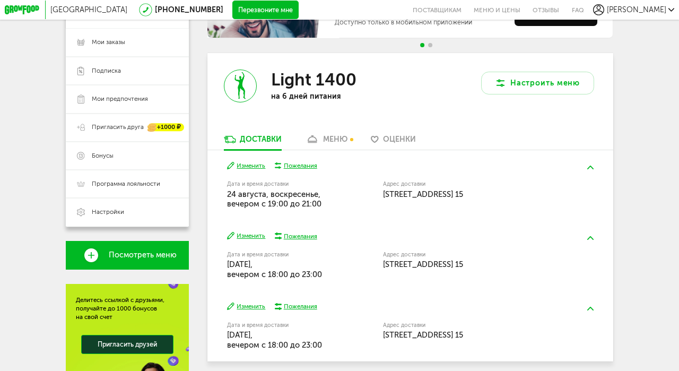
scroll to position [137, 0]
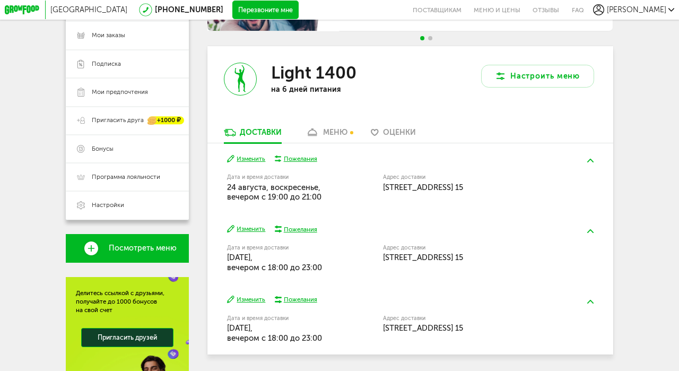
click at [592, 159] on img at bounding box center [590, 161] width 6 height 4
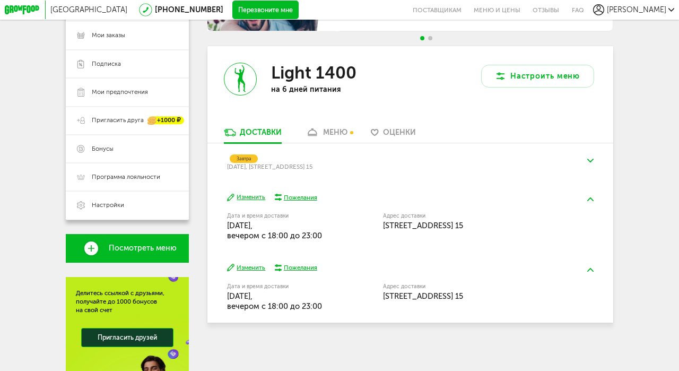
click at [592, 159] on img at bounding box center [590, 161] width 6 height 4
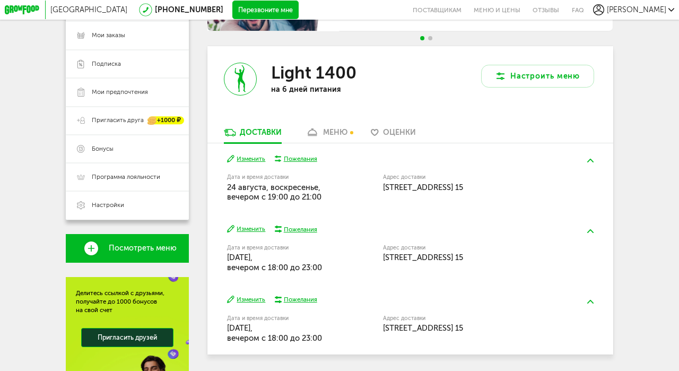
scroll to position [179, 0]
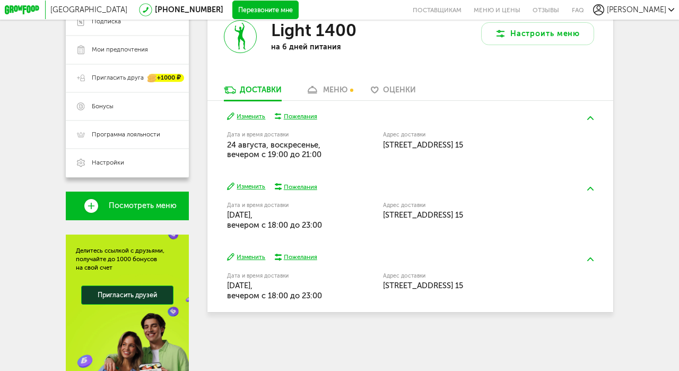
click at [255, 116] on button "Изменить" at bounding box center [246, 116] width 39 height 9
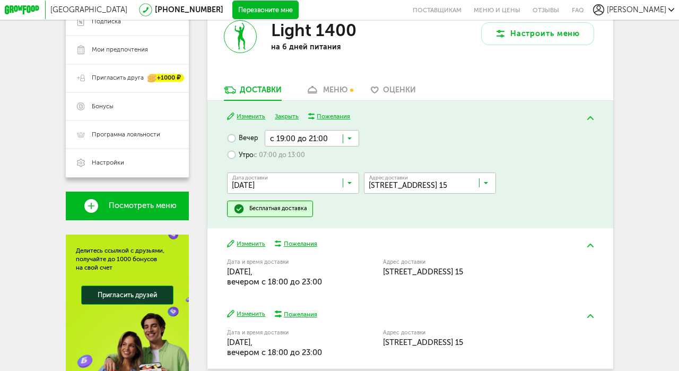
click at [652, 218] on div "Москва [PHONE_NUMBER] Перезвоните мне поставщикам Меню и цены Отзывы FAQ [PERSO…" at bounding box center [339, 127] width 679 height 613
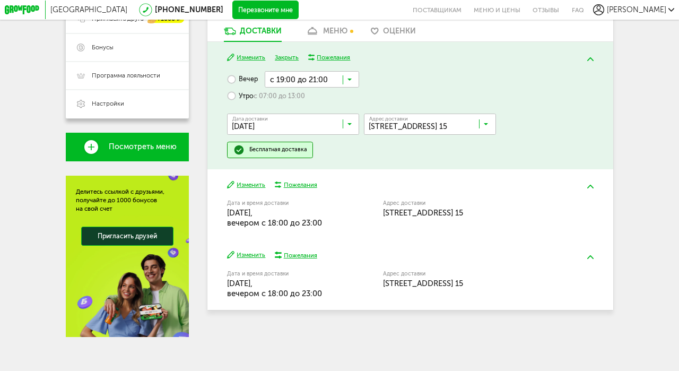
scroll to position [241, 0]
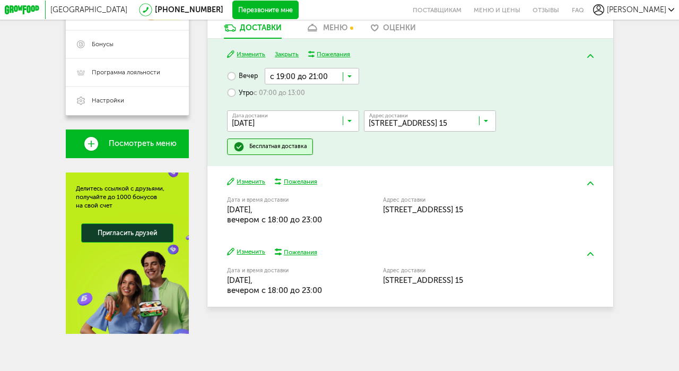
click at [248, 180] on button "Изменить" at bounding box center [246, 181] width 39 height 9
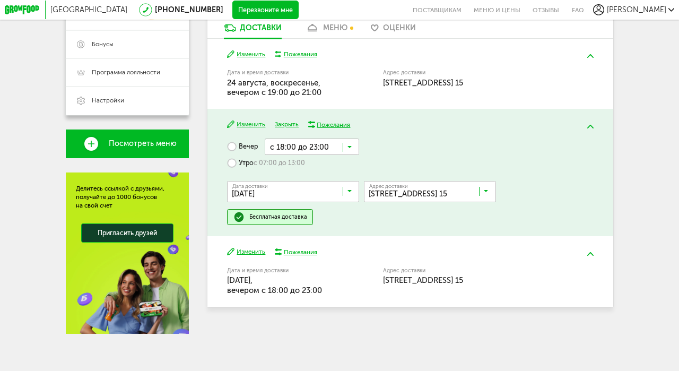
click at [352, 146] on input "Search for option" at bounding box center [312, 146] width 94 height 16
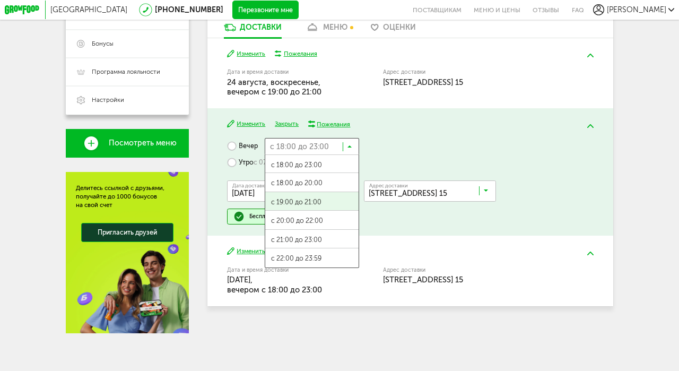
scroll to position [242, 0]
click at [325, 219] on span "с 20:00 до 22:00" at bounding box center [311, 221] width 93 height 20
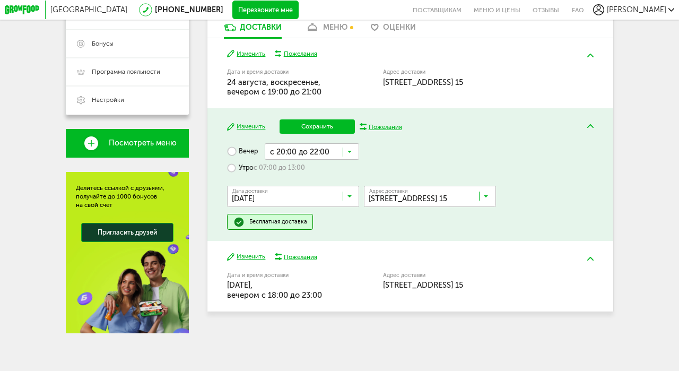
click at [259, 257] on button "Изменить" at bounding box center [246, 256] width 39 height 9
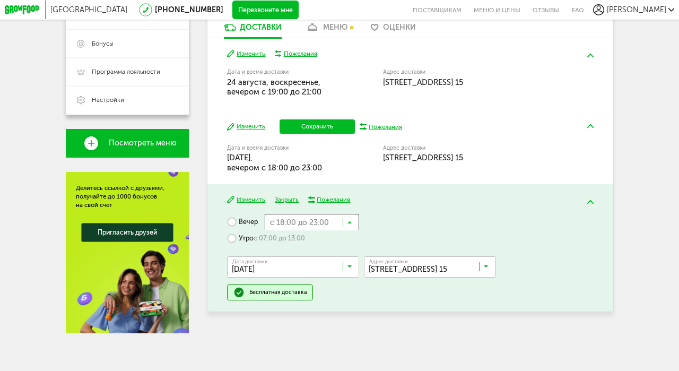
click at [356, 222] on input "Search for option" at bounding box center [312, 222] width 94 height 16
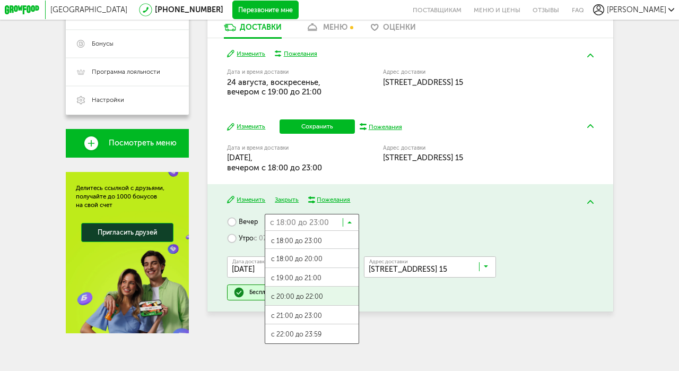
scroll to position [1, 0]
click at [324, 297] on span "с 20:00 до 22:00" at bounding box center [311, 296] width 93 height 20
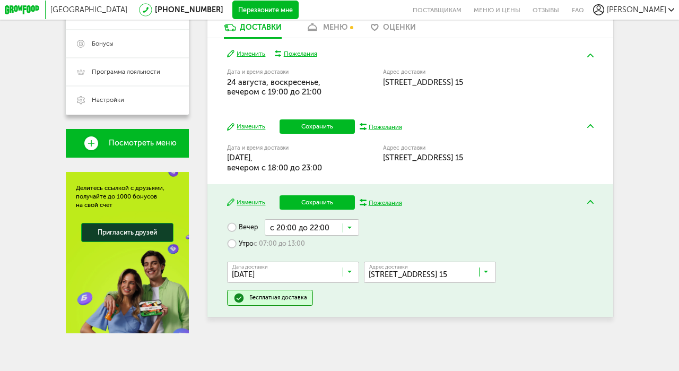
click at [329, 198] on button "Сохранить" at bounding box center [317, 202] width 75 height 14
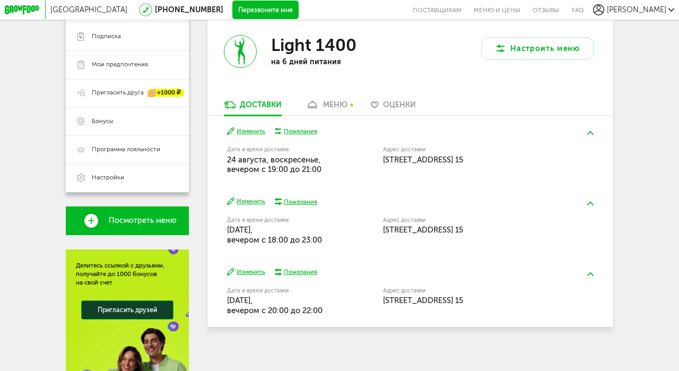
scroll to position [176, 0]
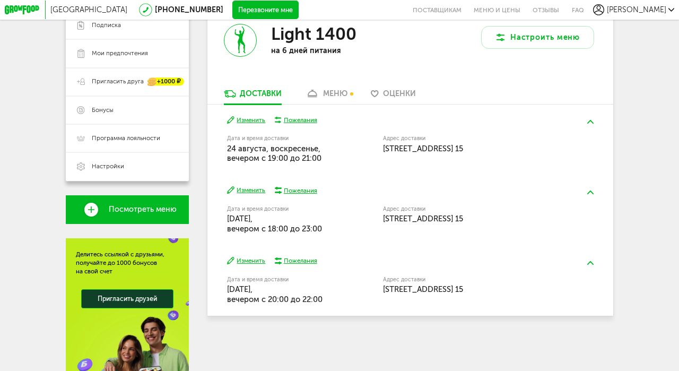
click at [260, 189] on button "Изменить" at bounding box center [246, 190] width 39 height 9
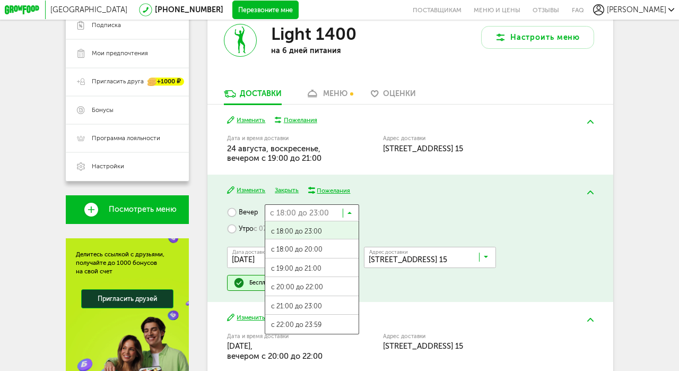
click at [352, 212] on input "Search for option" at bounding box center [312, 212] width 94 height 16
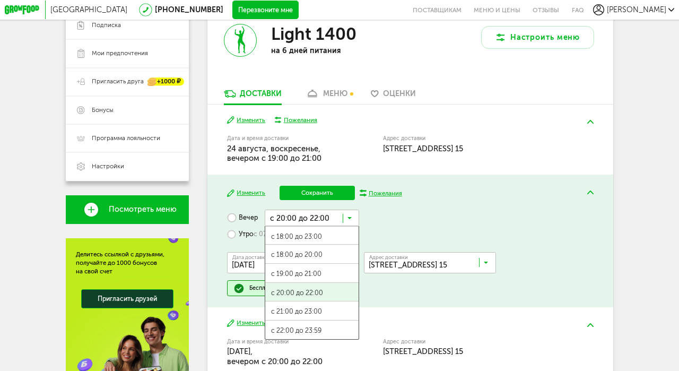
click at [326, 284] on span "с 20:00 до 22:00" at bounding box center [311, 293] width 93 height 20
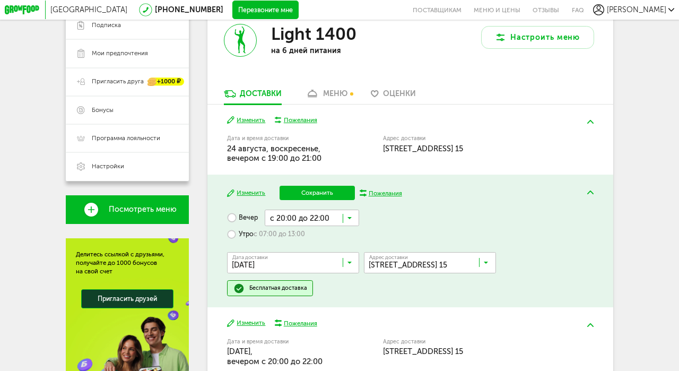
click at [322, 189] on button "Сохранить" at bounding box center [317, 193] width 75 height 14
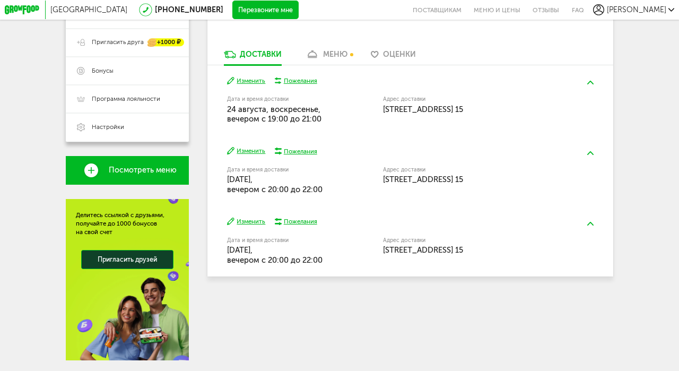
scroll to position [186, 0]
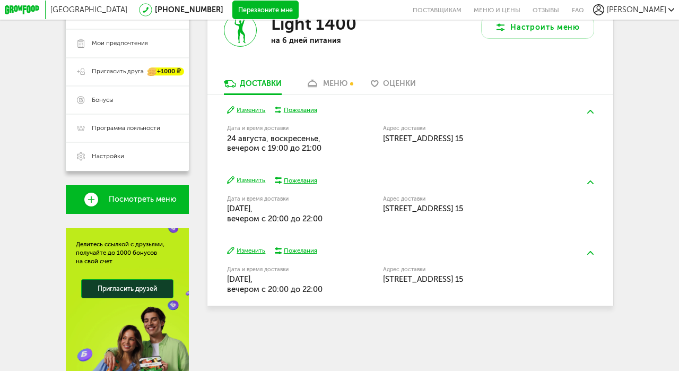
click at [318, 84] on icon at bounding box center [313, 84] width 14 height 8
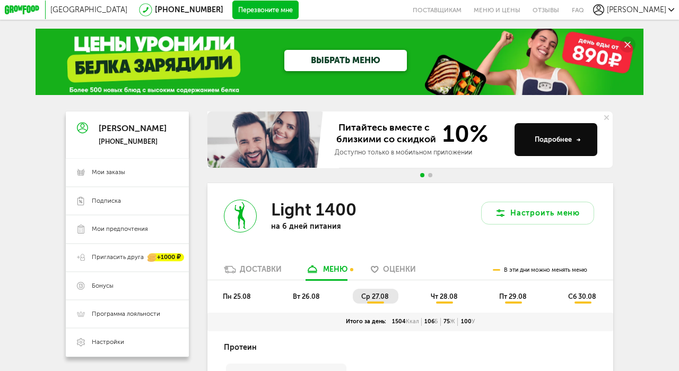
click at [633, 10] on span "[PERSON_NAME]" at bounding box center [636, 9] width 59 height 9
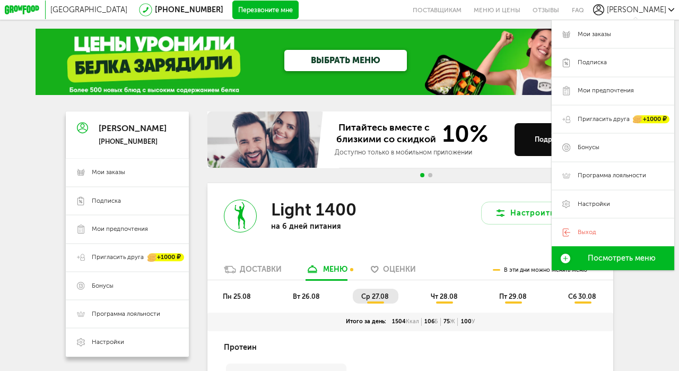
click at [633, 10] on span "[PERSON_NAME]" at bounding box center [636, 9] width 59 height 9
